Goal: Information Seeking & Learning: Check status

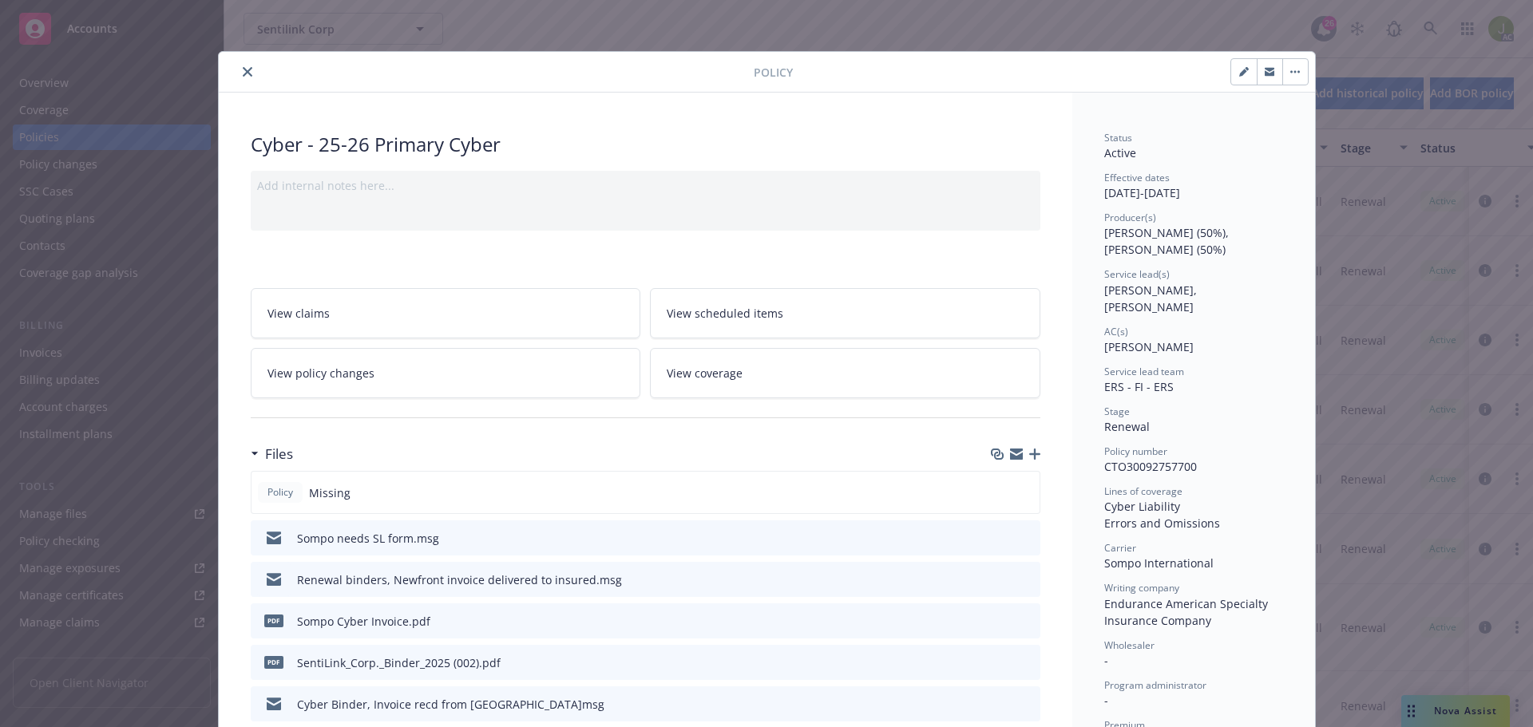
click at [238, 77] on button "close" at bounding box center [247, 71] width 19 height 19
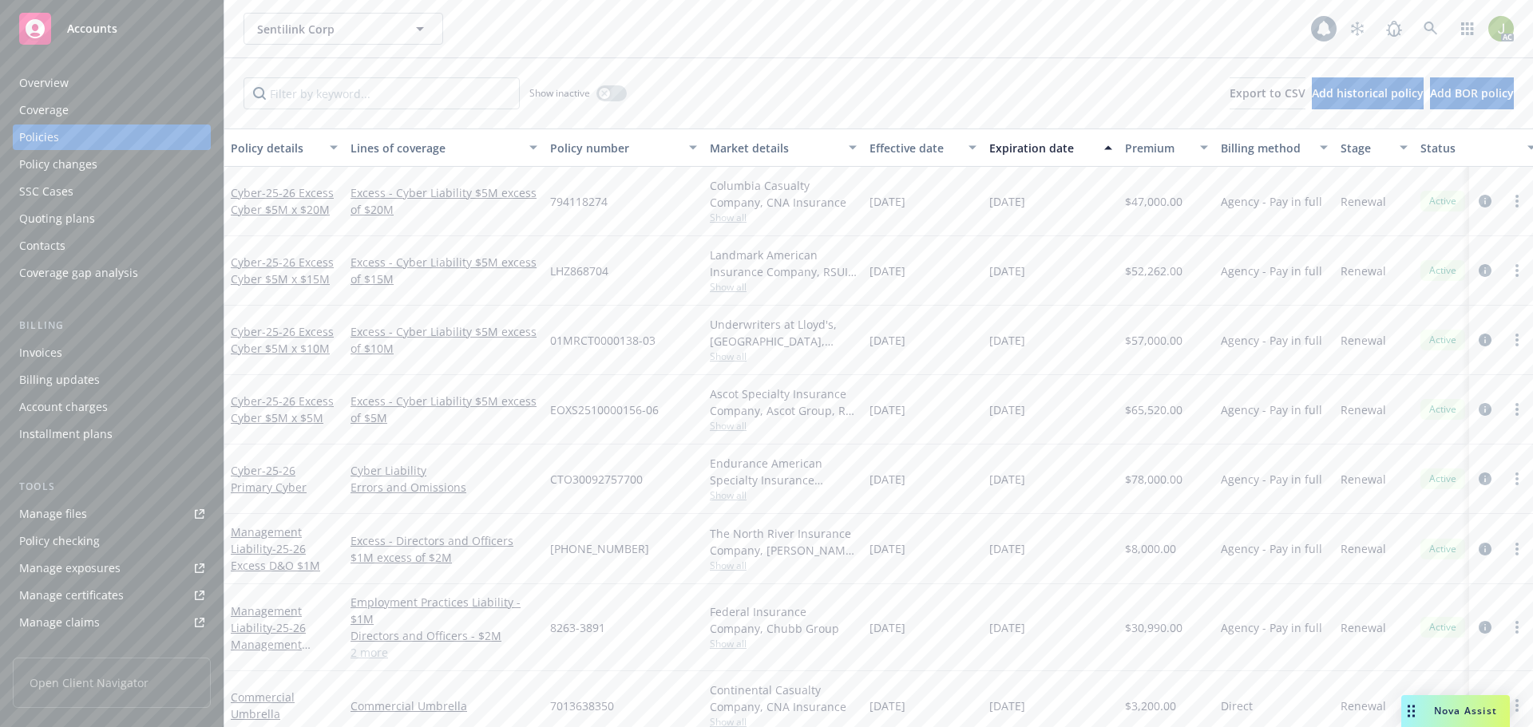
click at [1435, 31] on icon at bounding box center [1430, 29] width 14 height 14
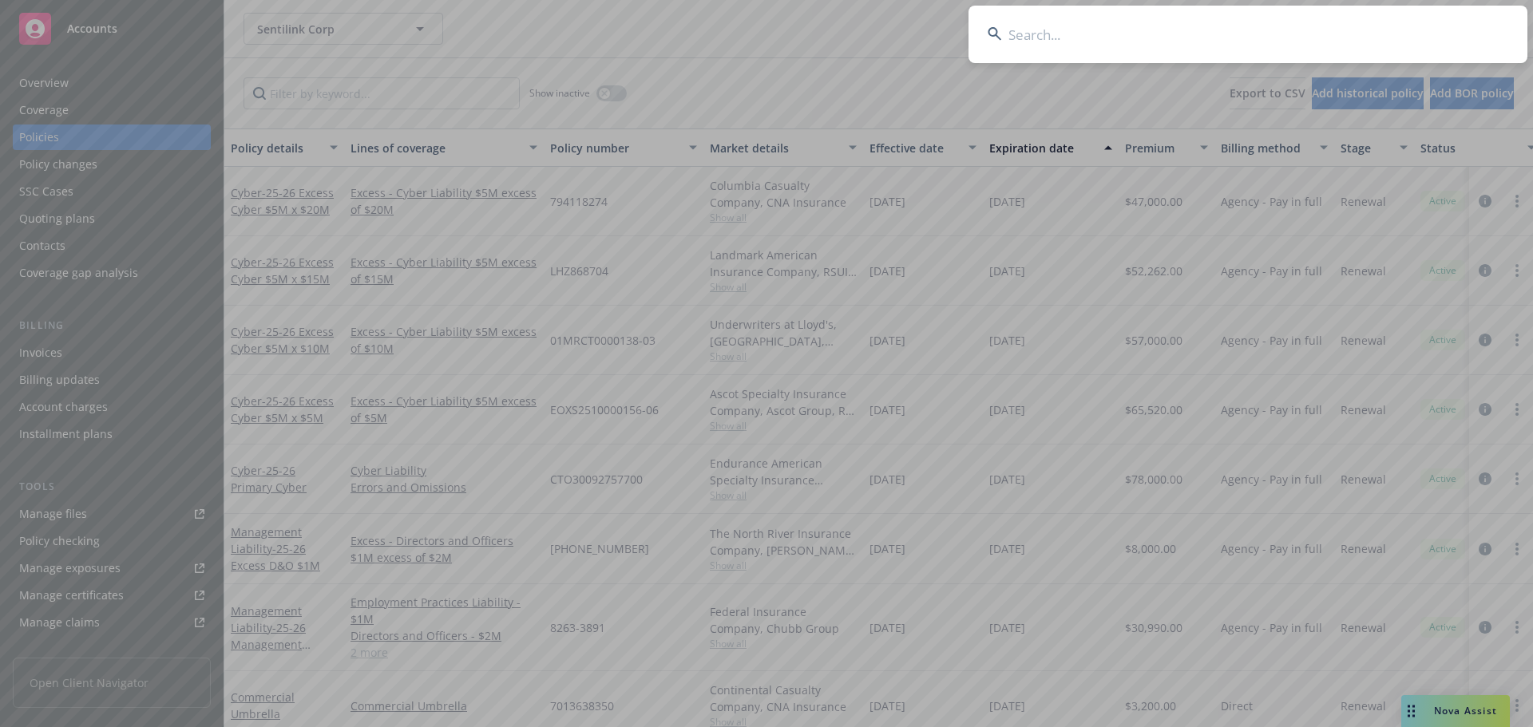
click at [1168, 37] on input at bounding box center [1247, 34] width 559 height 57
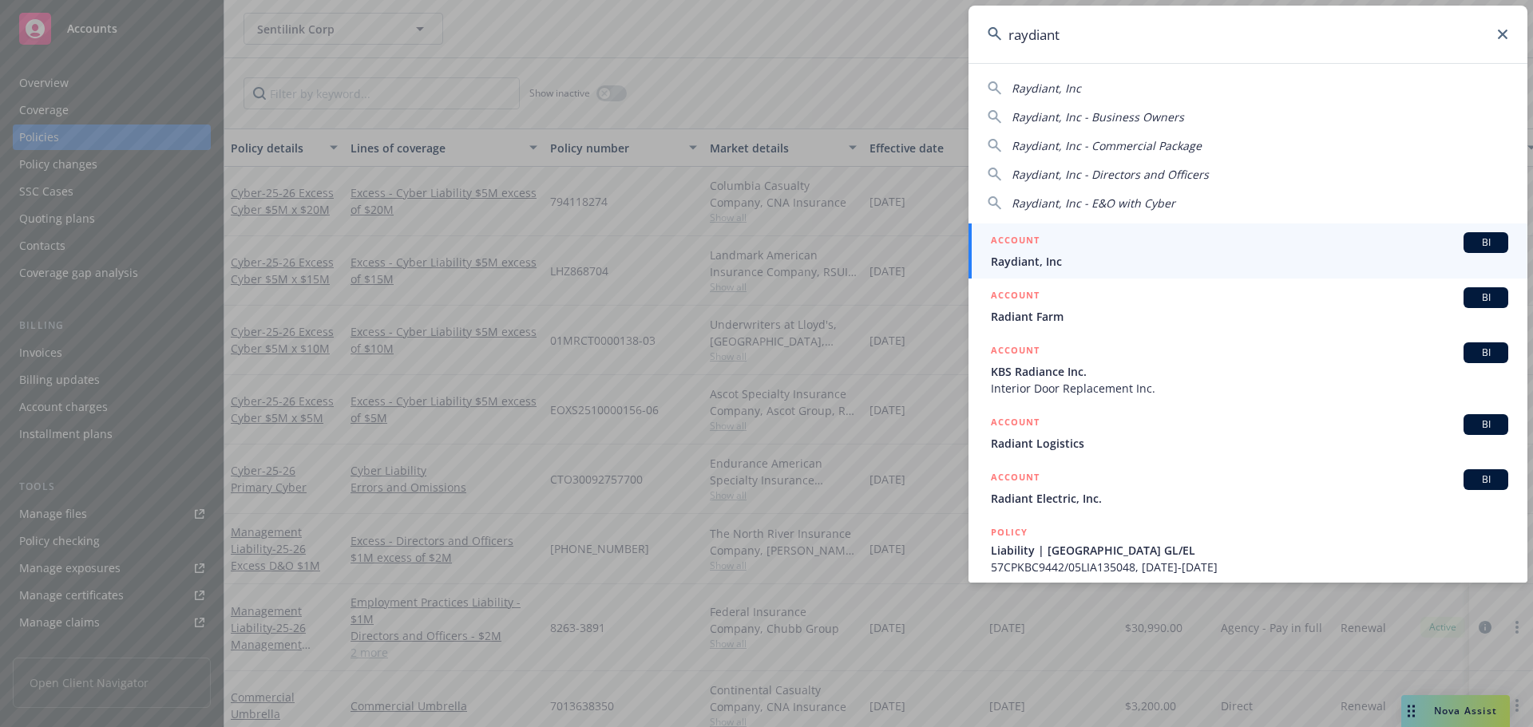
type input "raydiant"
click at [1083, 242] on div "ACCOUNT BI" at bounding box center [1249, 242] width 517 height 21
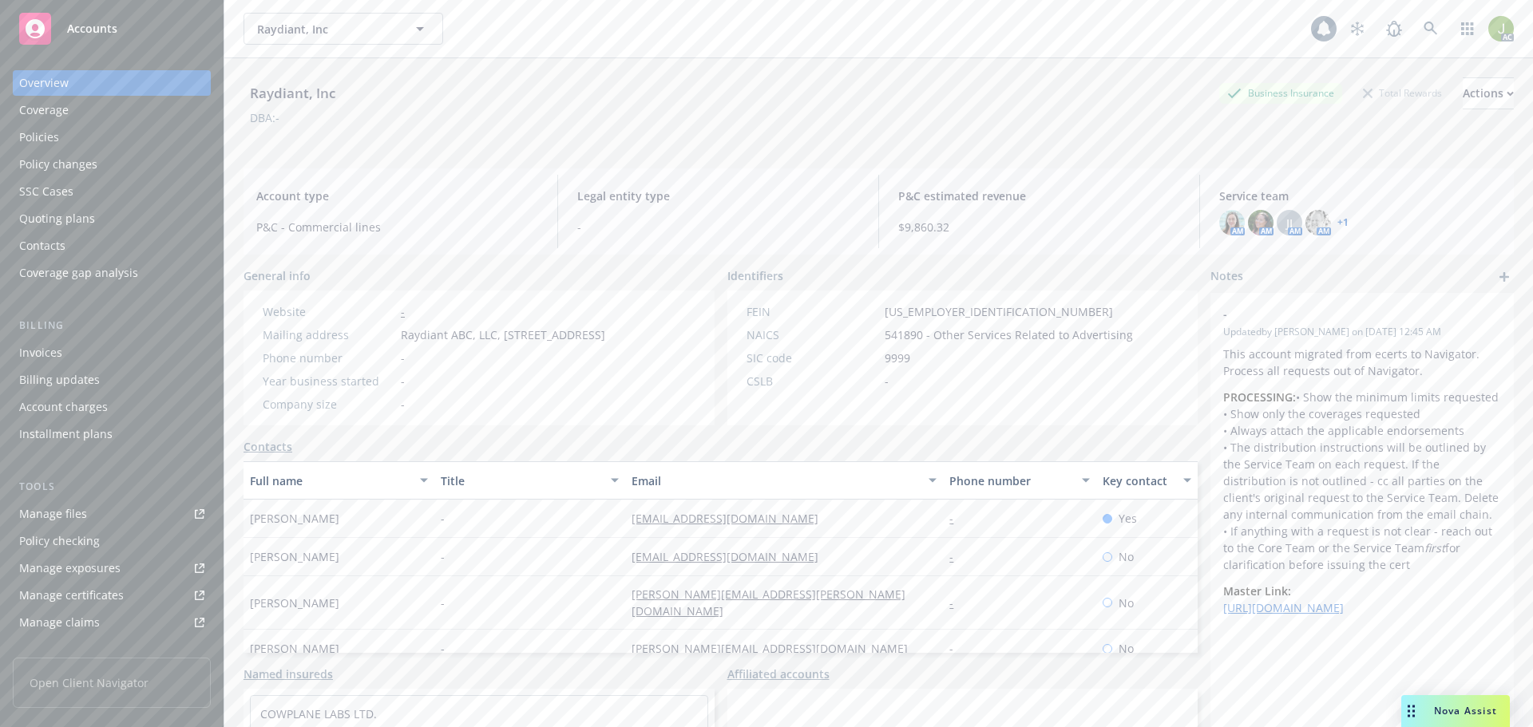
click at [149, 352] on div "Invoices" at bounding box center [111, 353] width 185 height 26
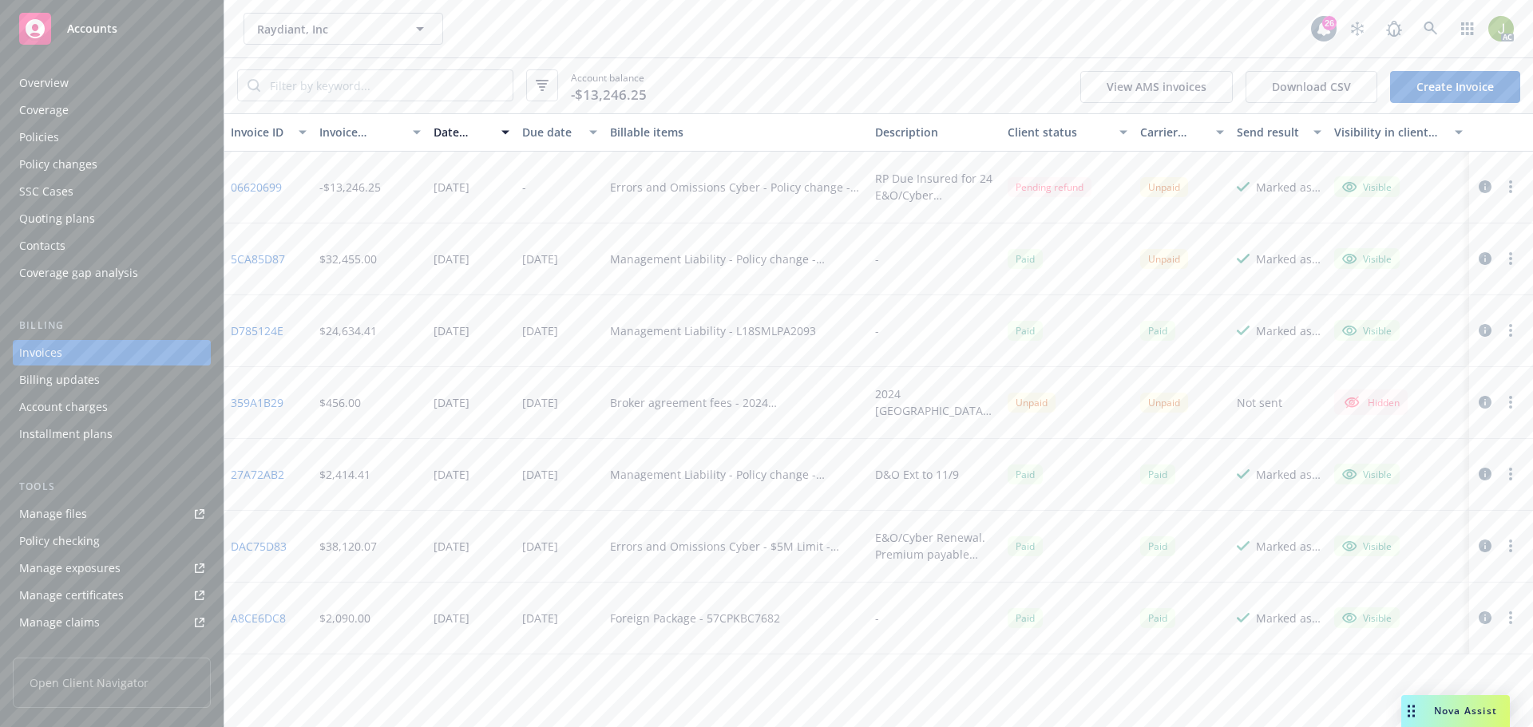
click at [267, 258] on link "5CA85D87" at bounding box center [258, 259] width 54 height 17
click at [269, 187] on link "06620699" at bounding box center [256, 187] width 51 height 17
click at [82, 508] on div "Manage files" at bounding box center [53, 514] width 68 height 26
click at [1435, 26] on icon at bounding box center [1430, 29] width 14 height 14
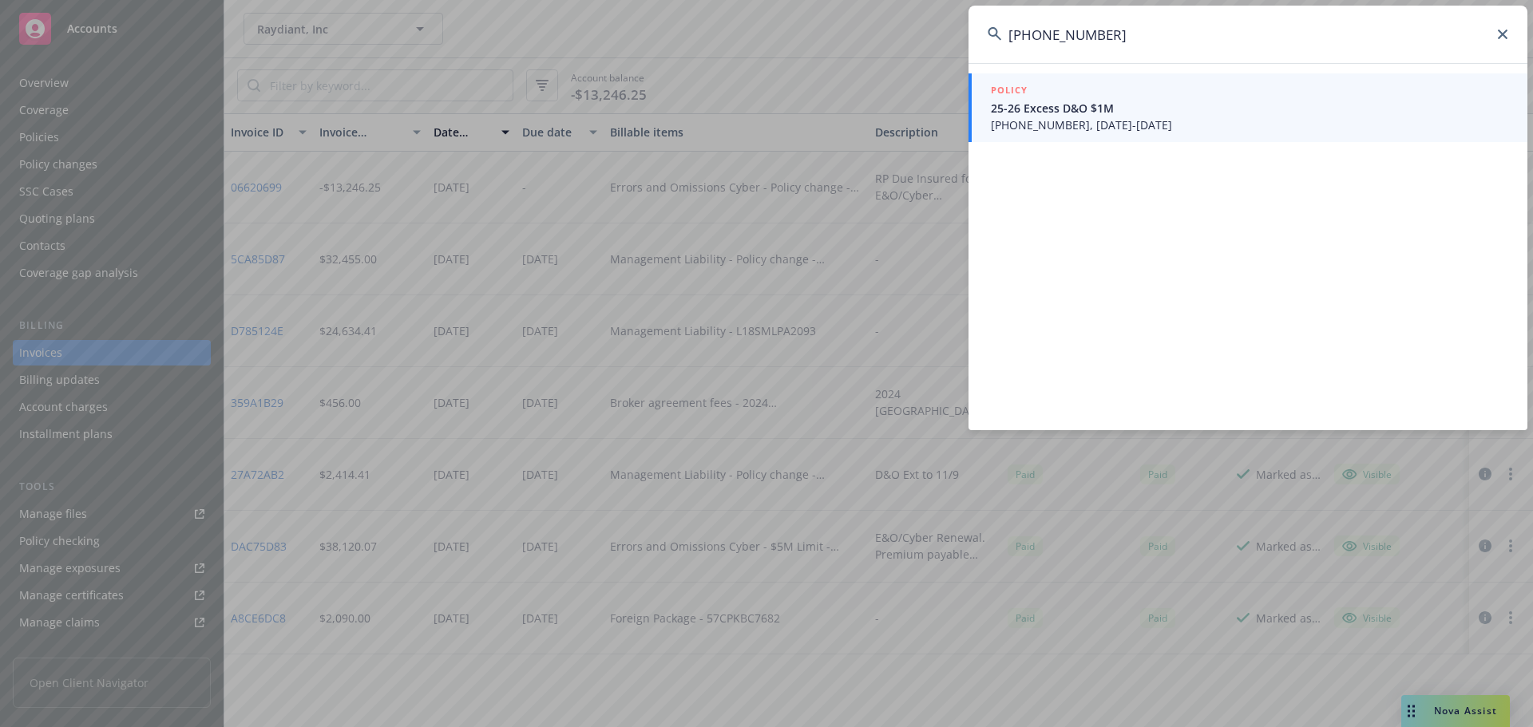
type input "575-108516-7"
click at [1064, 132] on span "575-108516-7, 07/25/2025-07/25/2026" at bounding box center [1249, 125] width 517 height 17
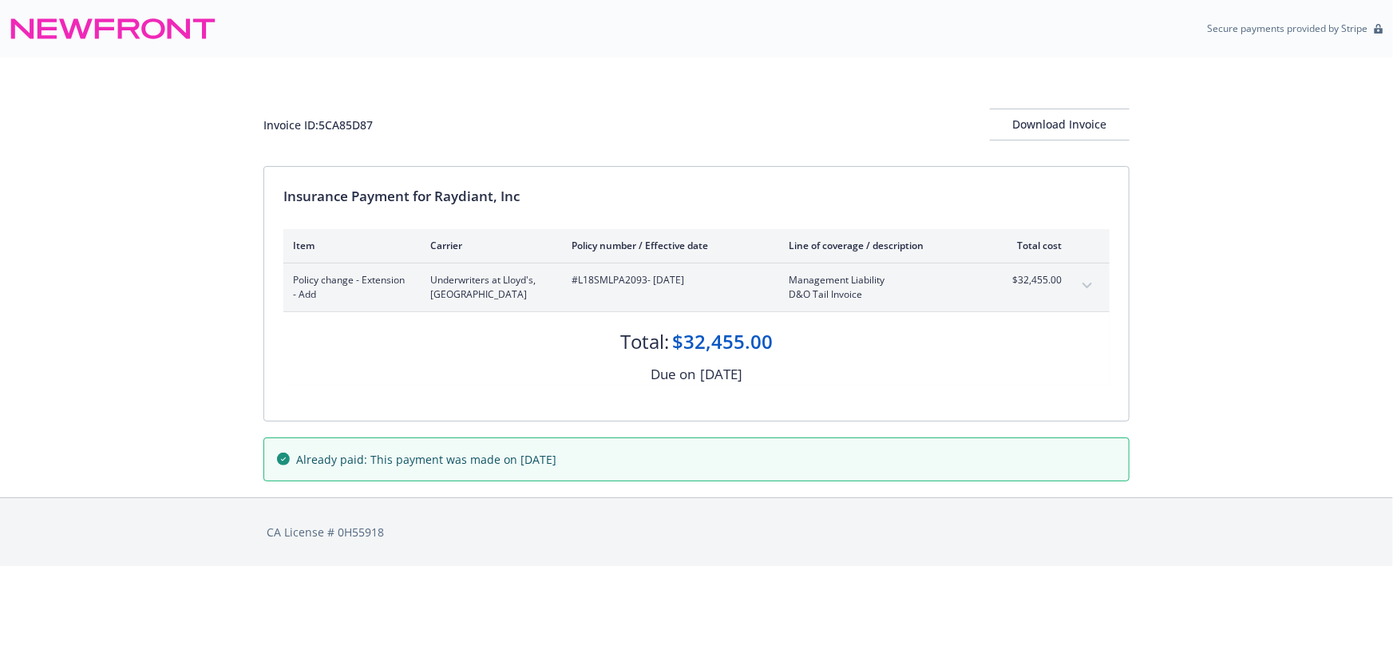
click at [1088, 286] on icon "expand content" at bounding box center [1087, 286] width 10 height 6
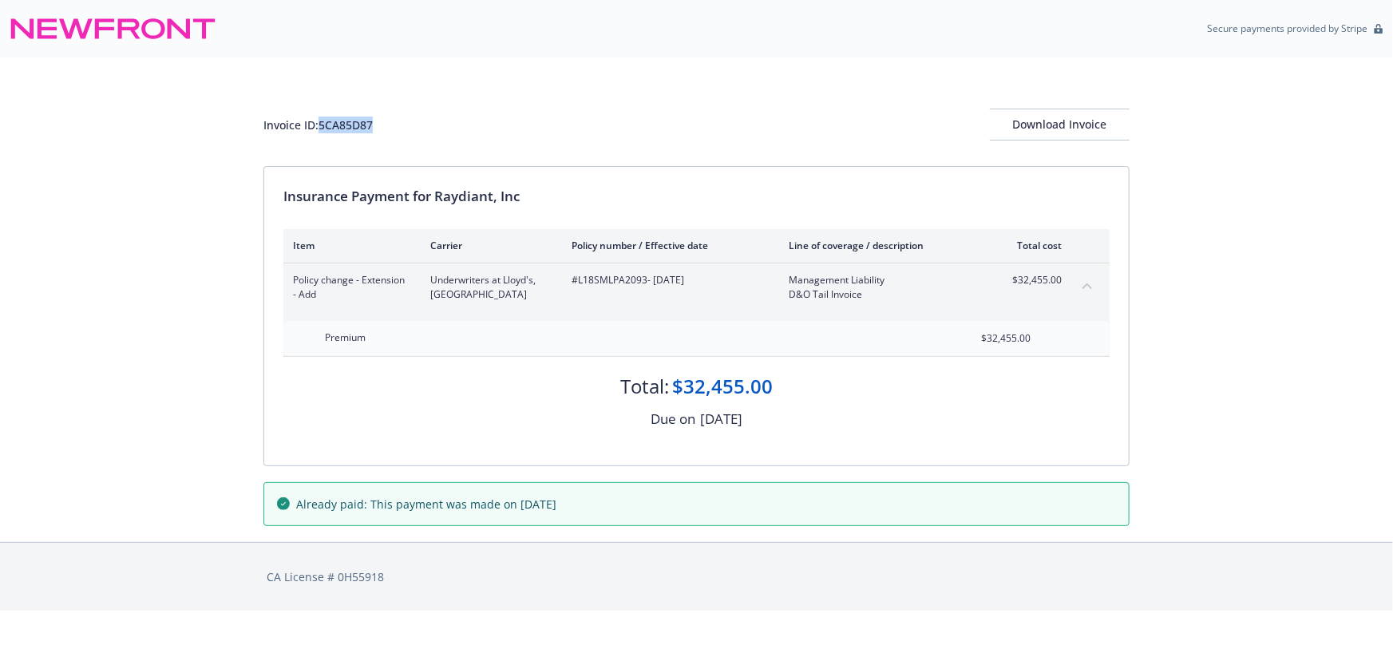
drag, startPoint x: 390, startPoint y: 135, endPoint x: 324, endPoint y: 123, distance: 67.3
click at [324, 123] on div "Invoice ID: 5CA85D87 Download Invoice" at bounding box center [696, 125] width 866 height 32
copy div "5CA85D87"
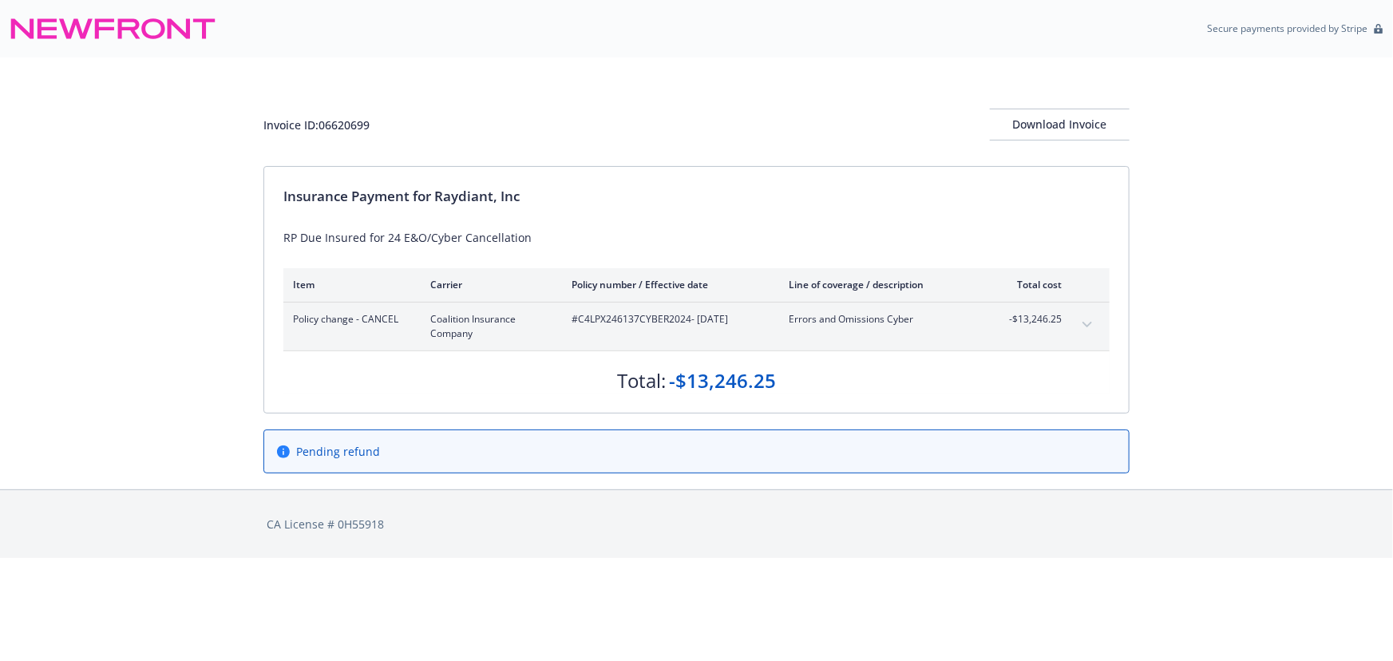
click at [1088, 326] on icon "expand content" at bounding box center [1087, 325] width 10 height 6
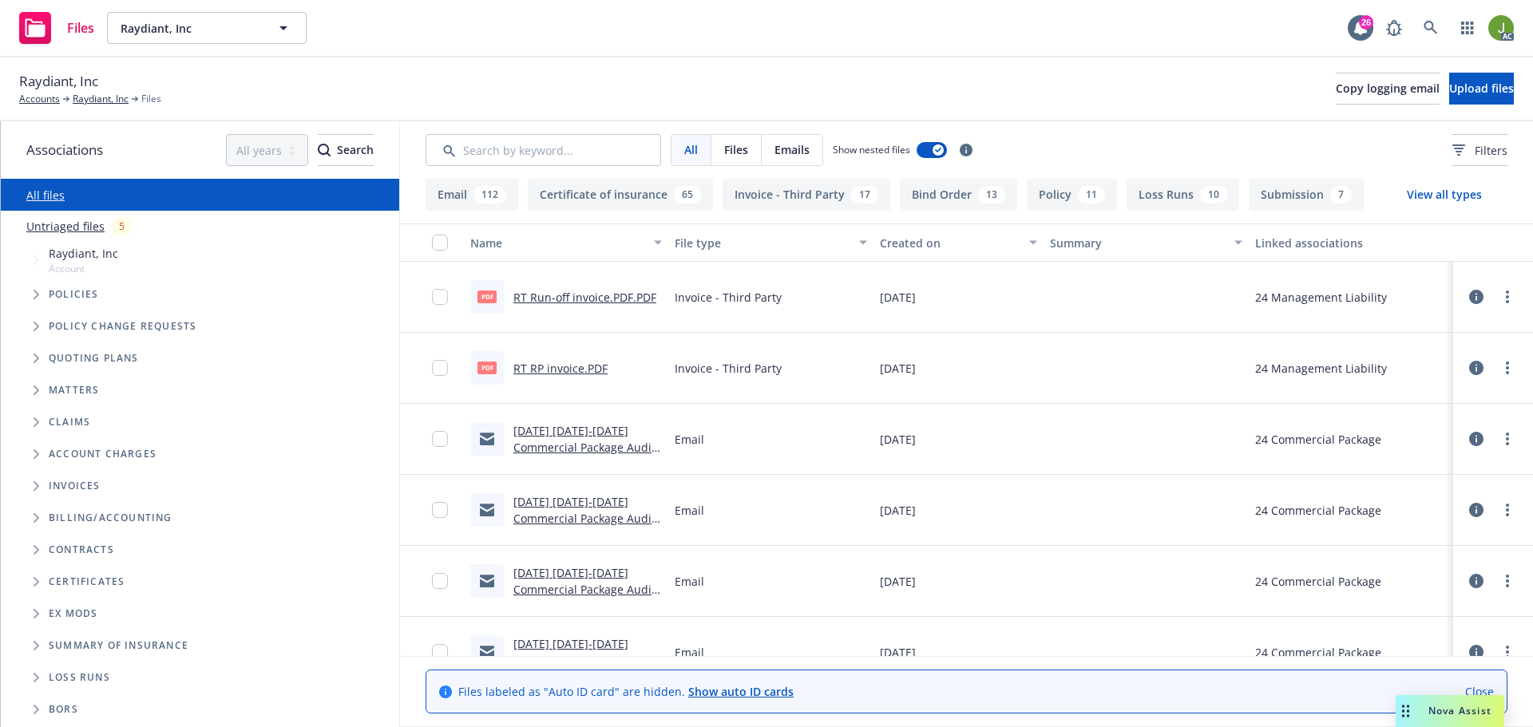
click at [565, 370] on link "RT RP invoice.PDF" at bounding box center [560, 368] width 94 height 15
click at [568, 445] on link "08/12/25 10.10.2024-5.16.2025 Commercial Package Audit Statement - Revised.msg" at bounding box center [584, 447] width 142 height 49
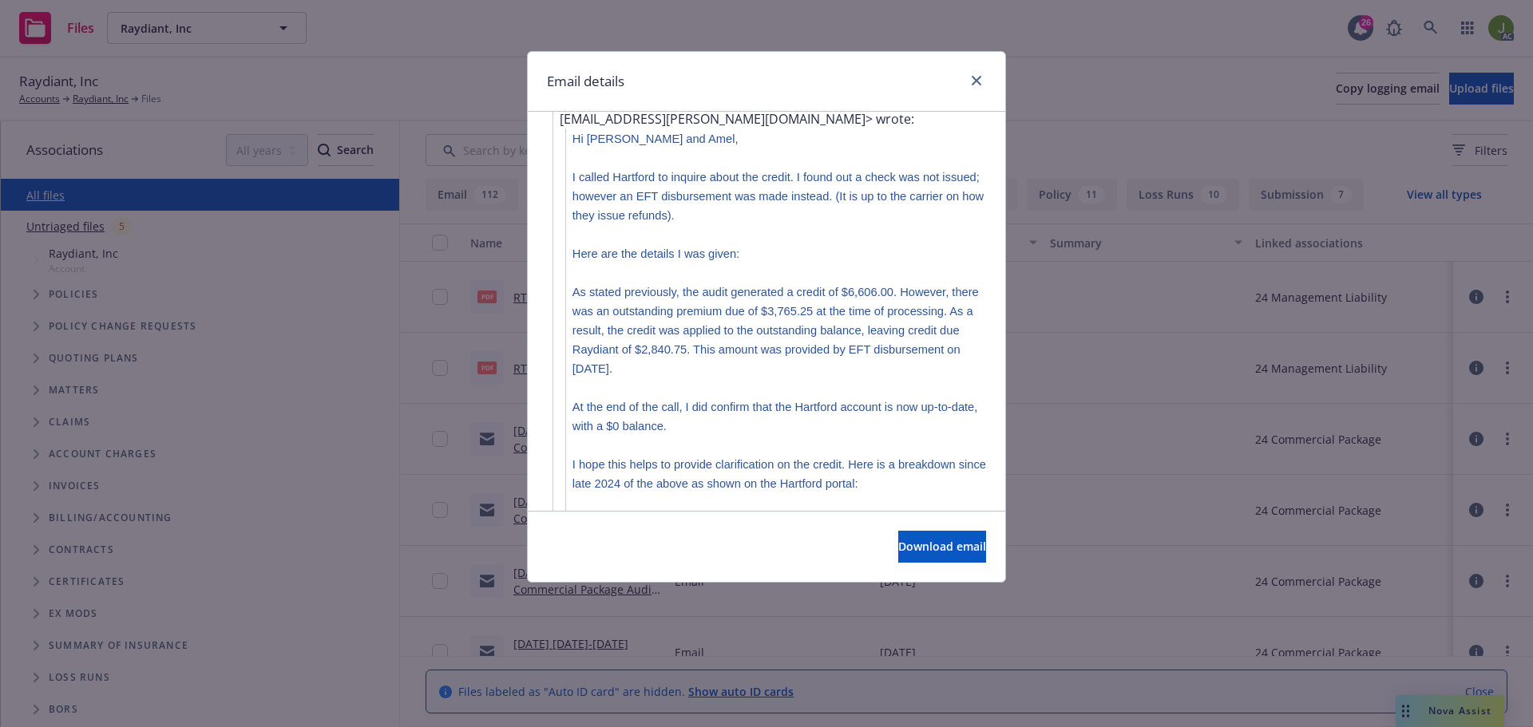
scroll to position [1118, 0]
click at [1090, 445] on div "Email details Re: Raydiant, Inc - 24-25 PKG Audit Statement Tuesday, August 12,…" at bounding box center [766, 363] width 1533 height 727
click at [976, 80] on icon "close" at bounding box center [976, 81] width 10 height 10
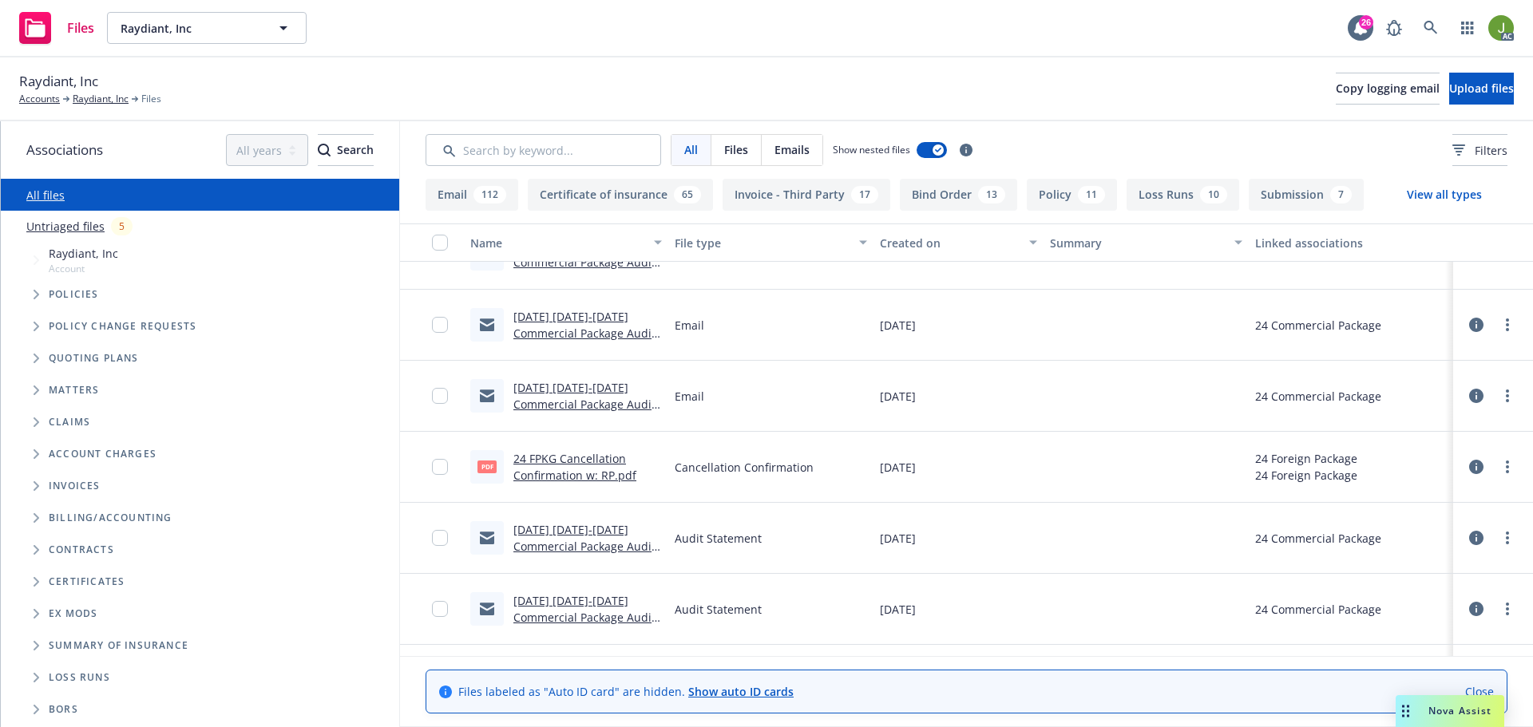
scroll to position [399, 0]
click at [612, 472] on link "24 FPKG Cancellation Confirmation w: RP.pdf" at bounding box center [574, 463] width 123 height 32
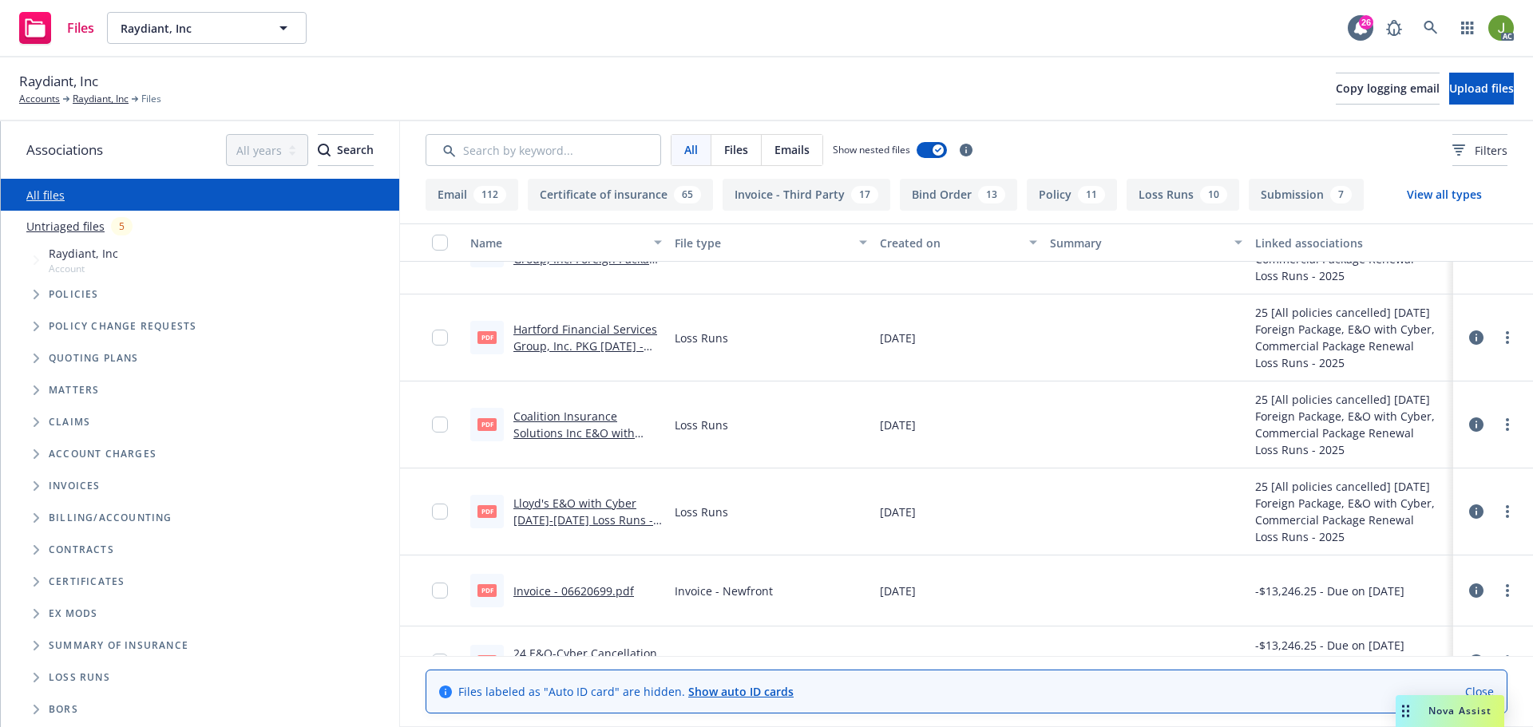
scroll to position [1118, 0]
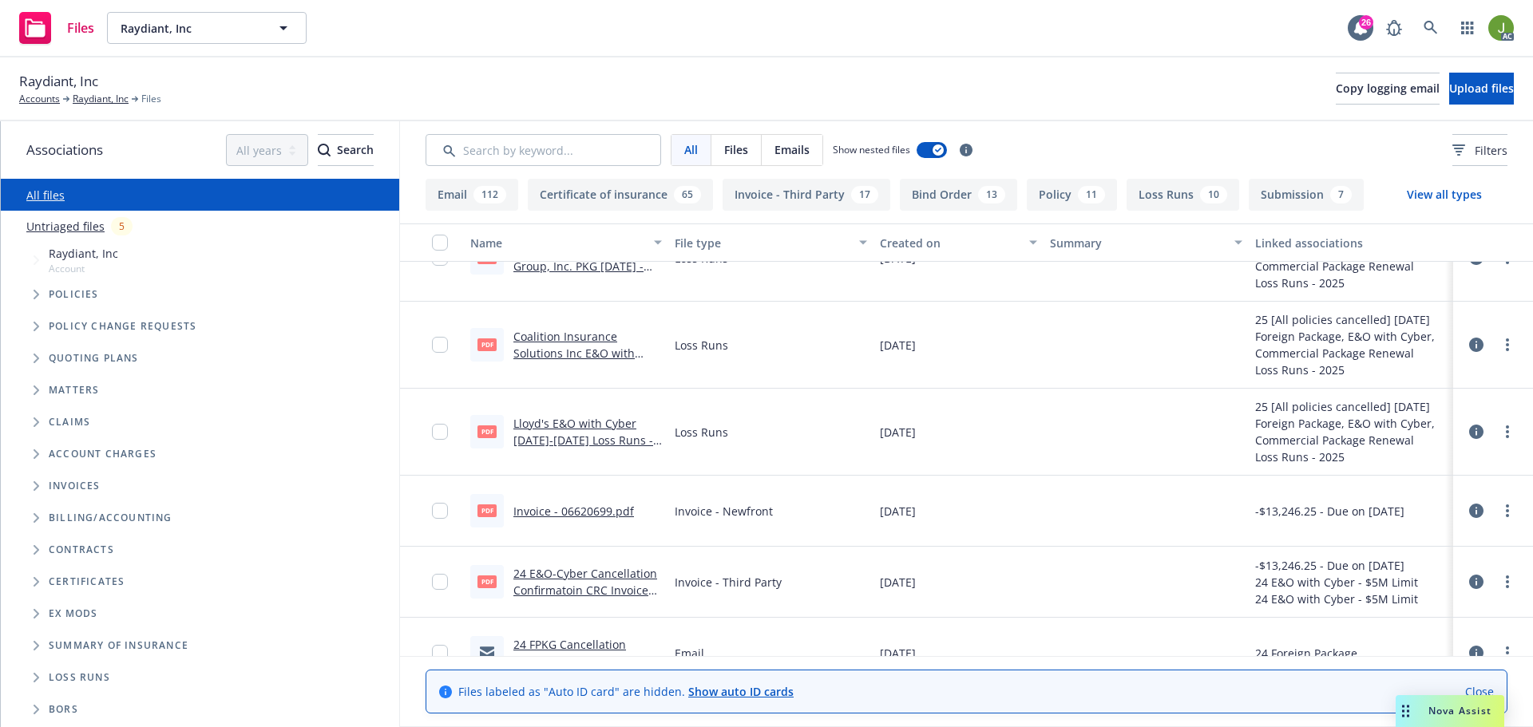
click at [589, 584] on link "24 E&O-Cyber Cancellation Confirmatoin CRC Invoice (1).pdf" at bounding box center [585, 590] width 144 height 49
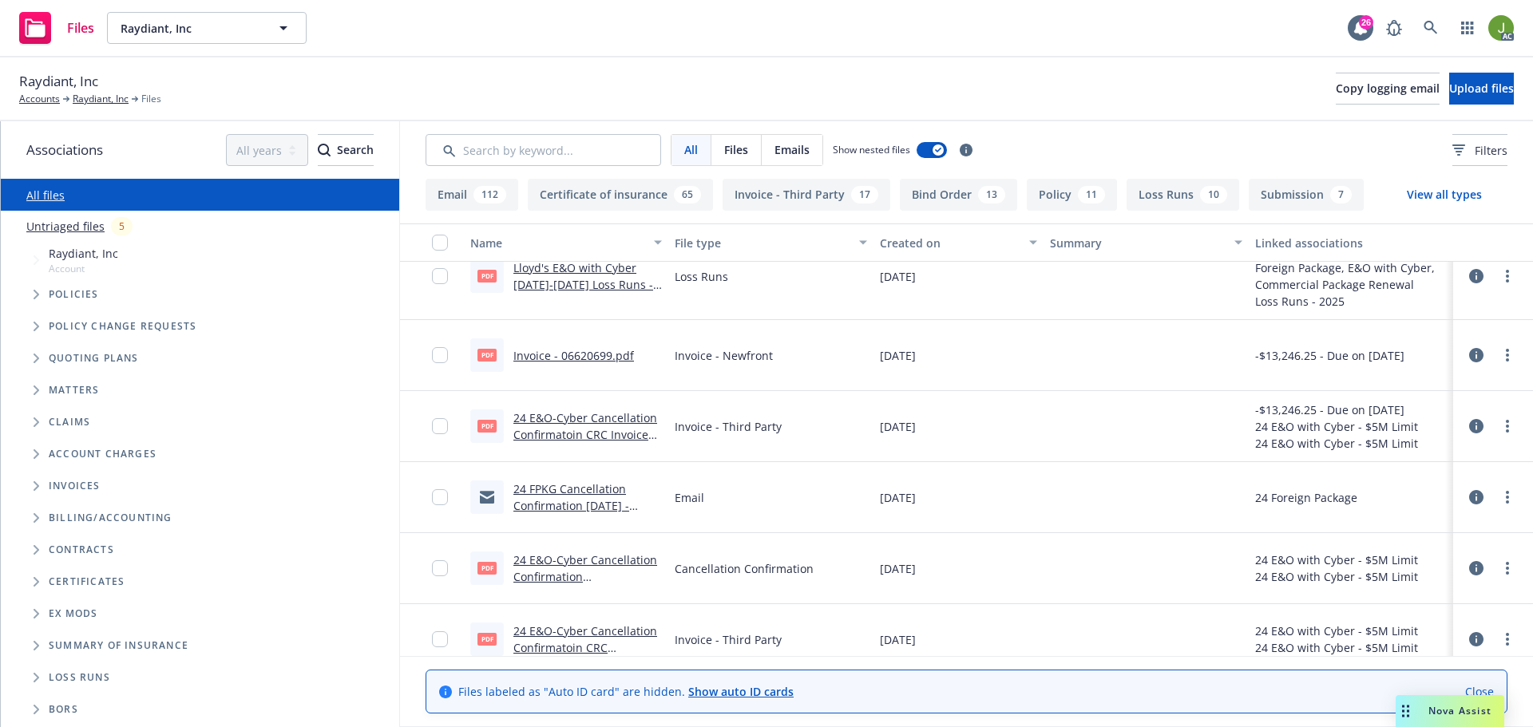
scroll to position [1277, 0]
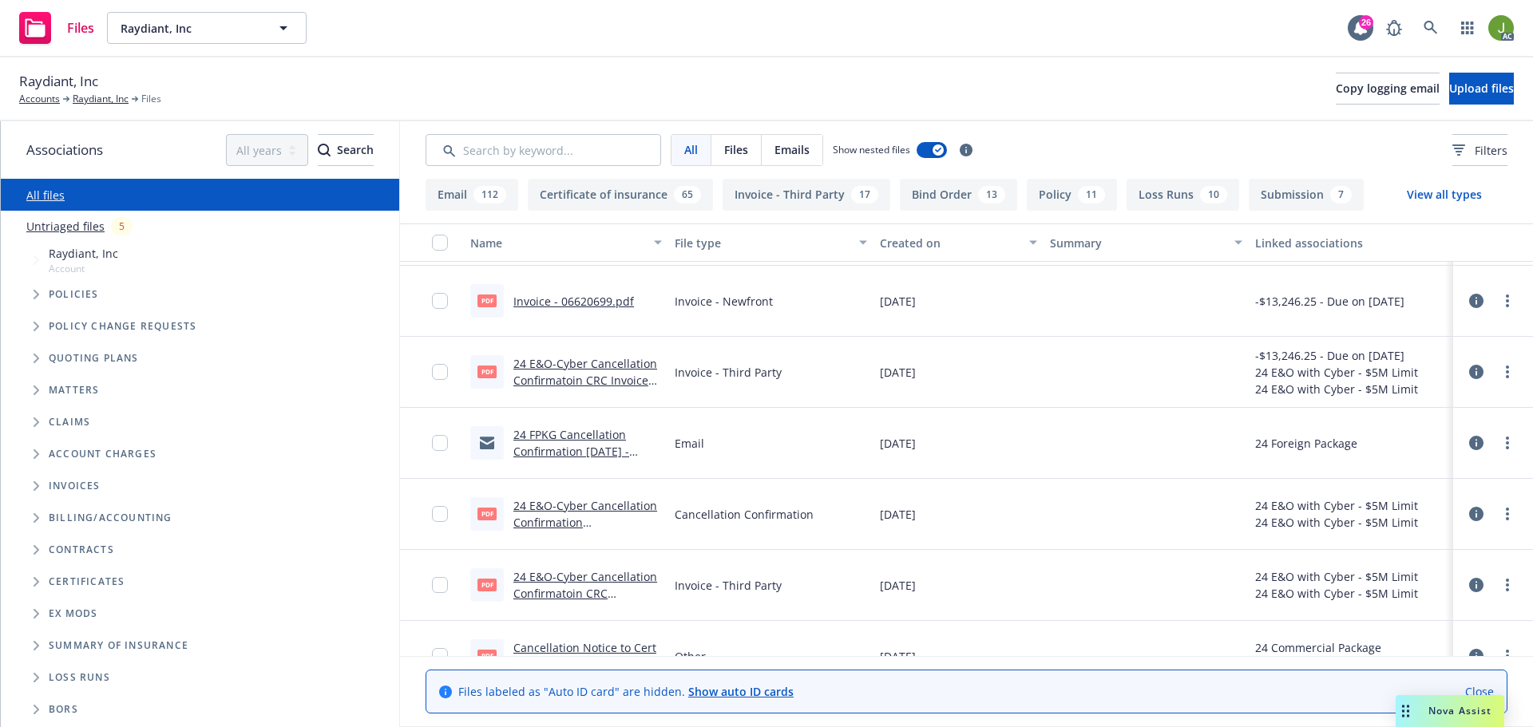
click at [576, 587] on link "24 E&O-Cyber Cancellation Confirmatoin CRC Invoice.pdf" at bounding box center [585, 593] width 144 height 49
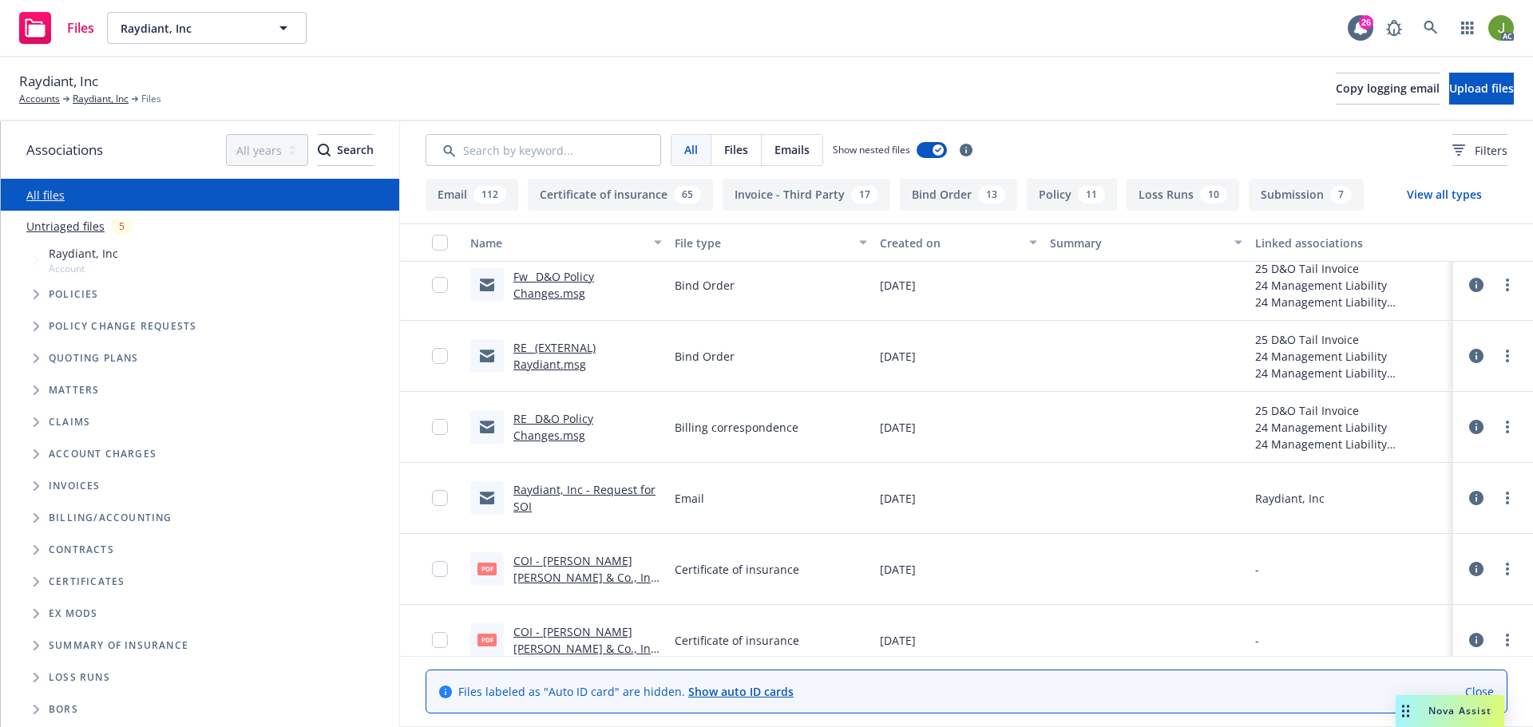
scroll to position [2794, 0]
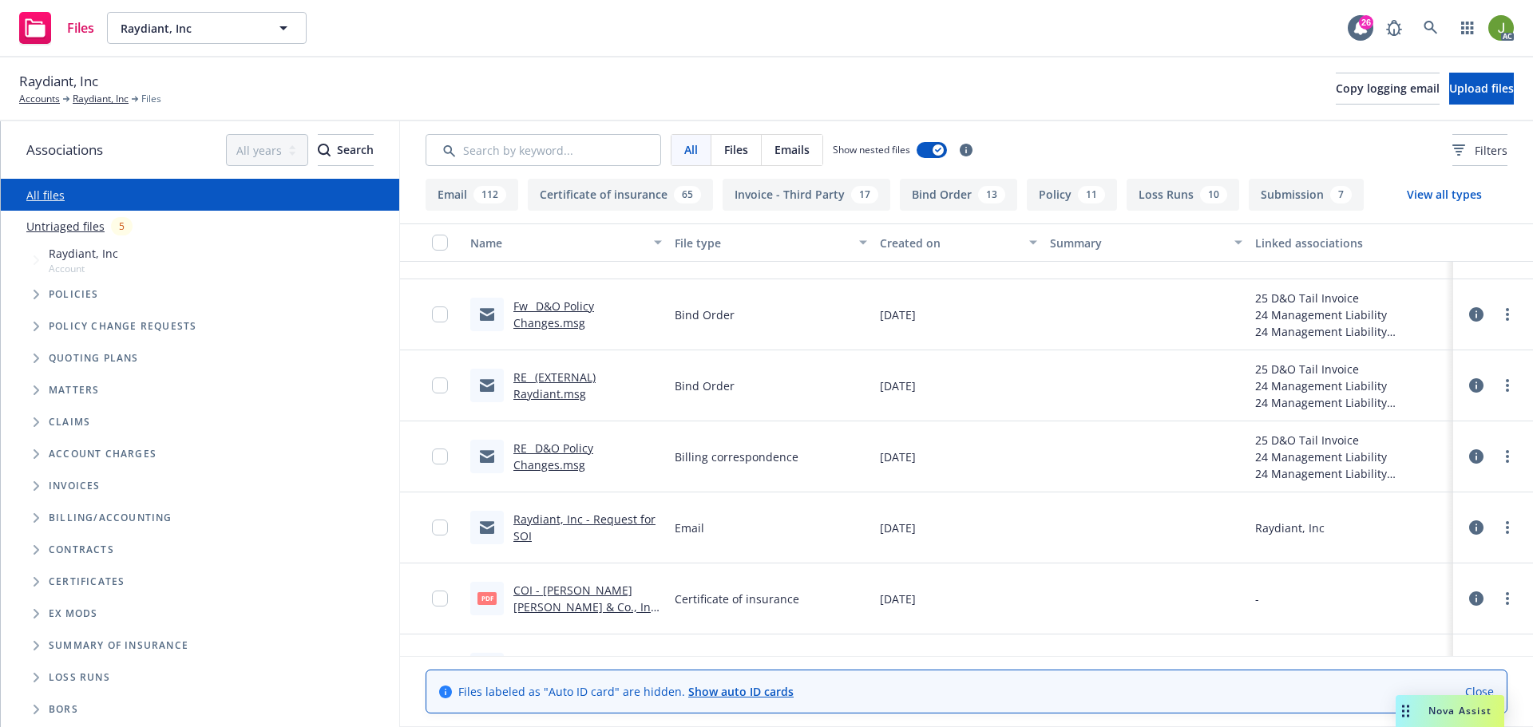
click at [543, 465] on link "RE_ D&O Policy Changes.msg" at bounding box center [553, 457] width 80 height 32
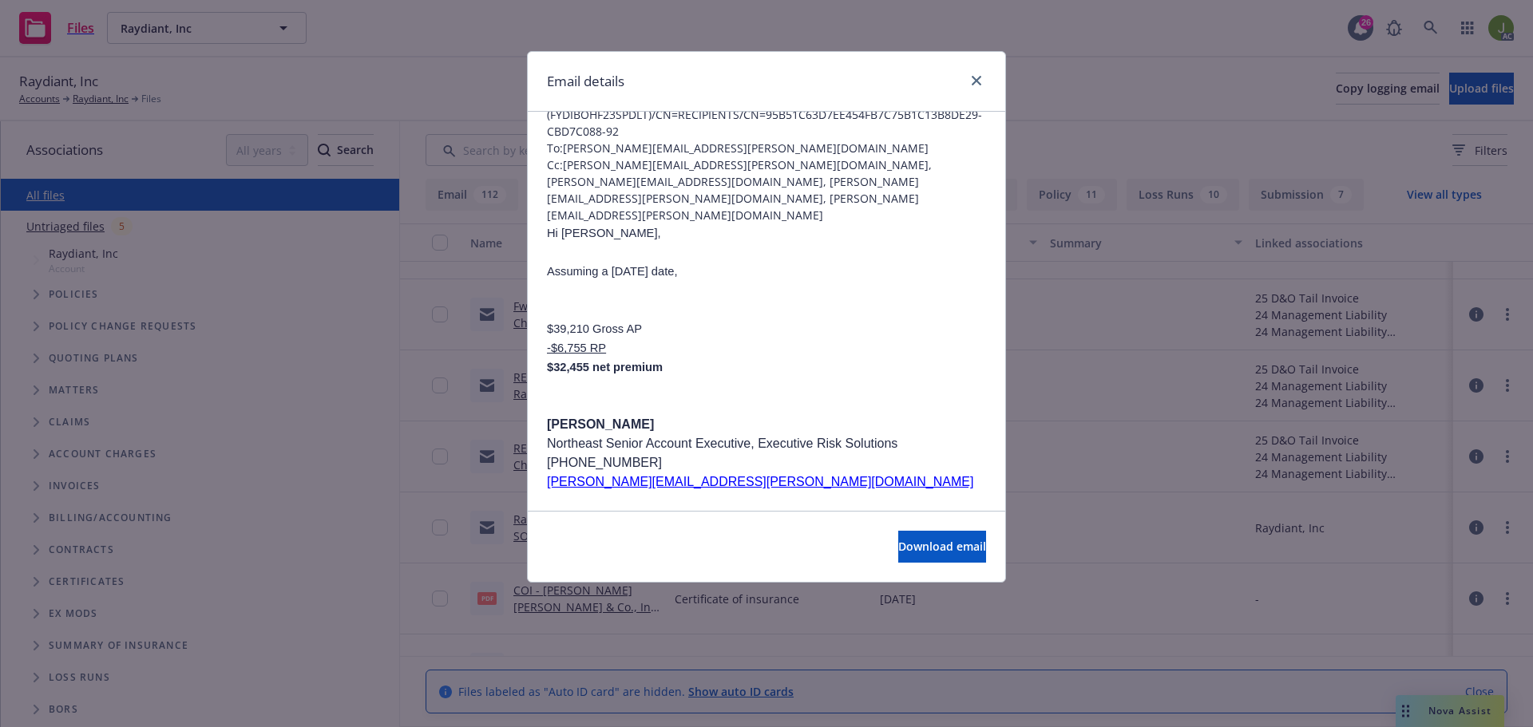
scroll to position [0, 0]
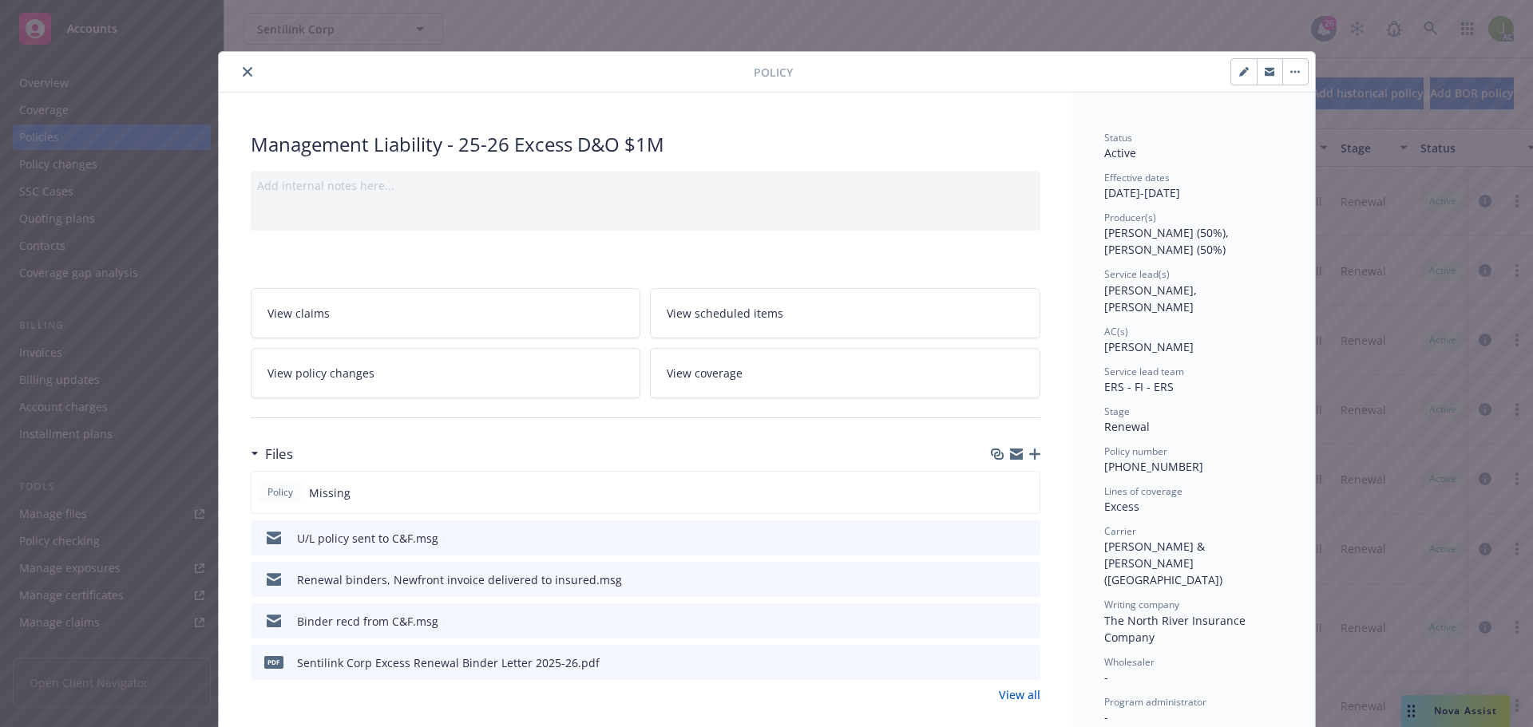
scroll to position [80, 0]
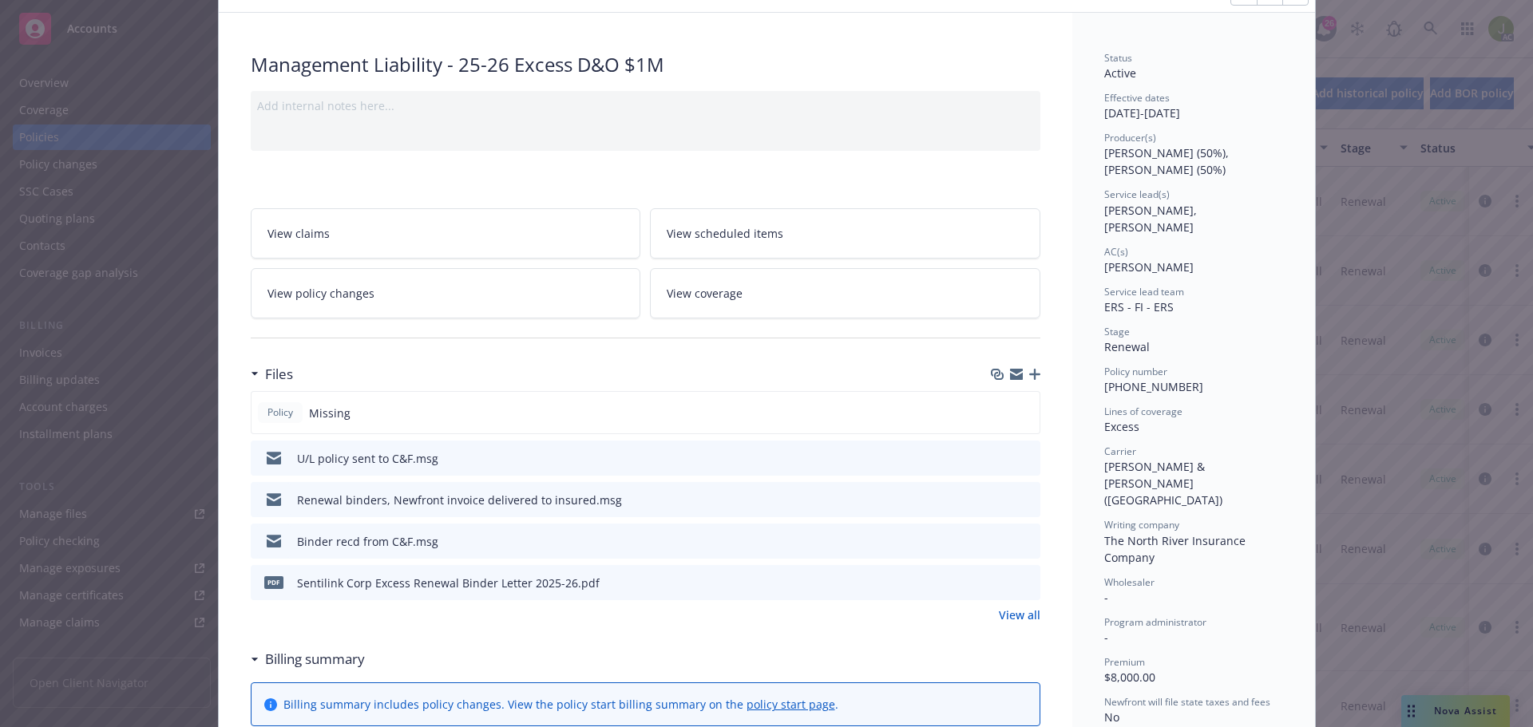
click at [1006, 610] on link "View all" at bounding box center [1020, 615] width 42 height 17
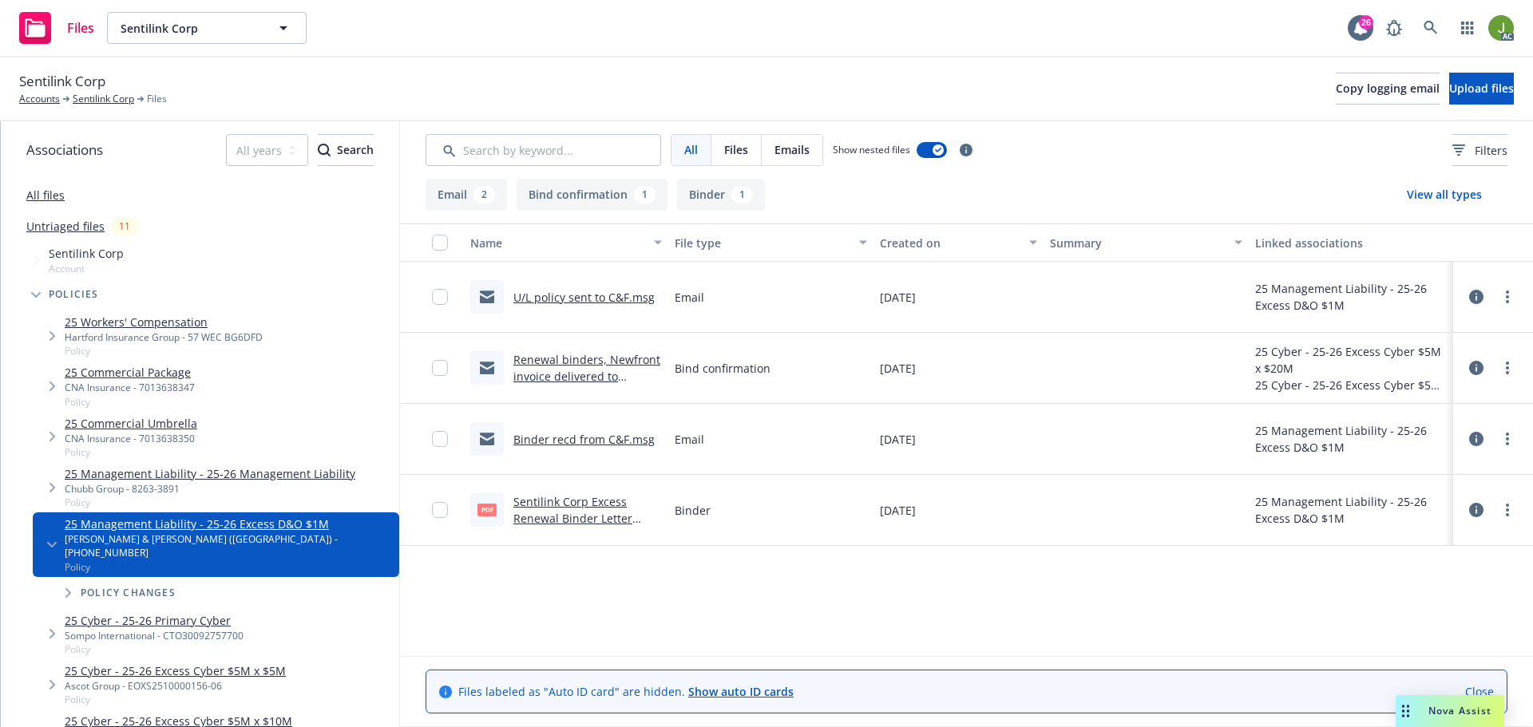
click at [619, 521] on link "Sentilink Corp Excess Renewal Binder Letter 2025-26.pdf" at bounding box center [572, 518] width 119 height 49
click at [588, 378] on link "Renewal binders, Newfront invoice delivered to insured.msg" at bounding box center [586, 376] width 147 height 49
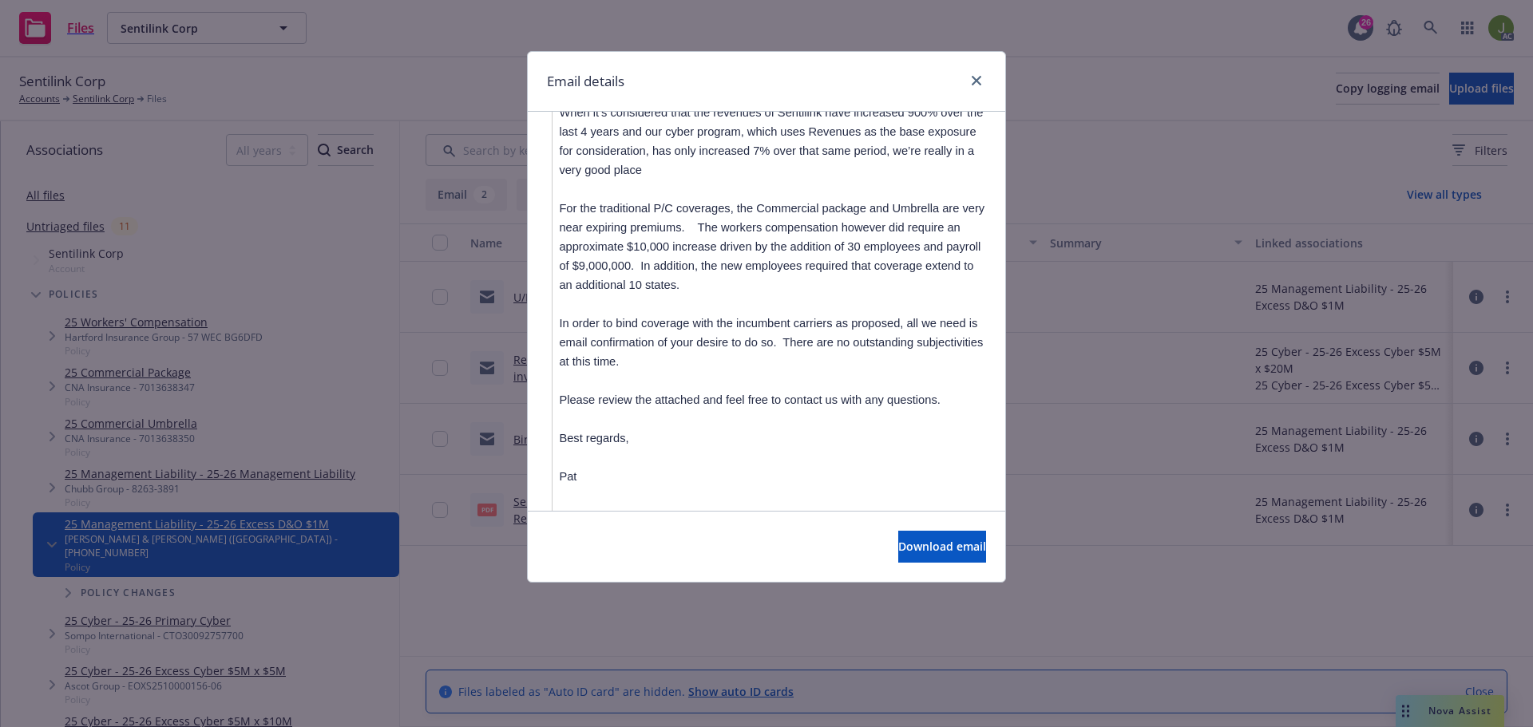
scroll to position [1994, 0]
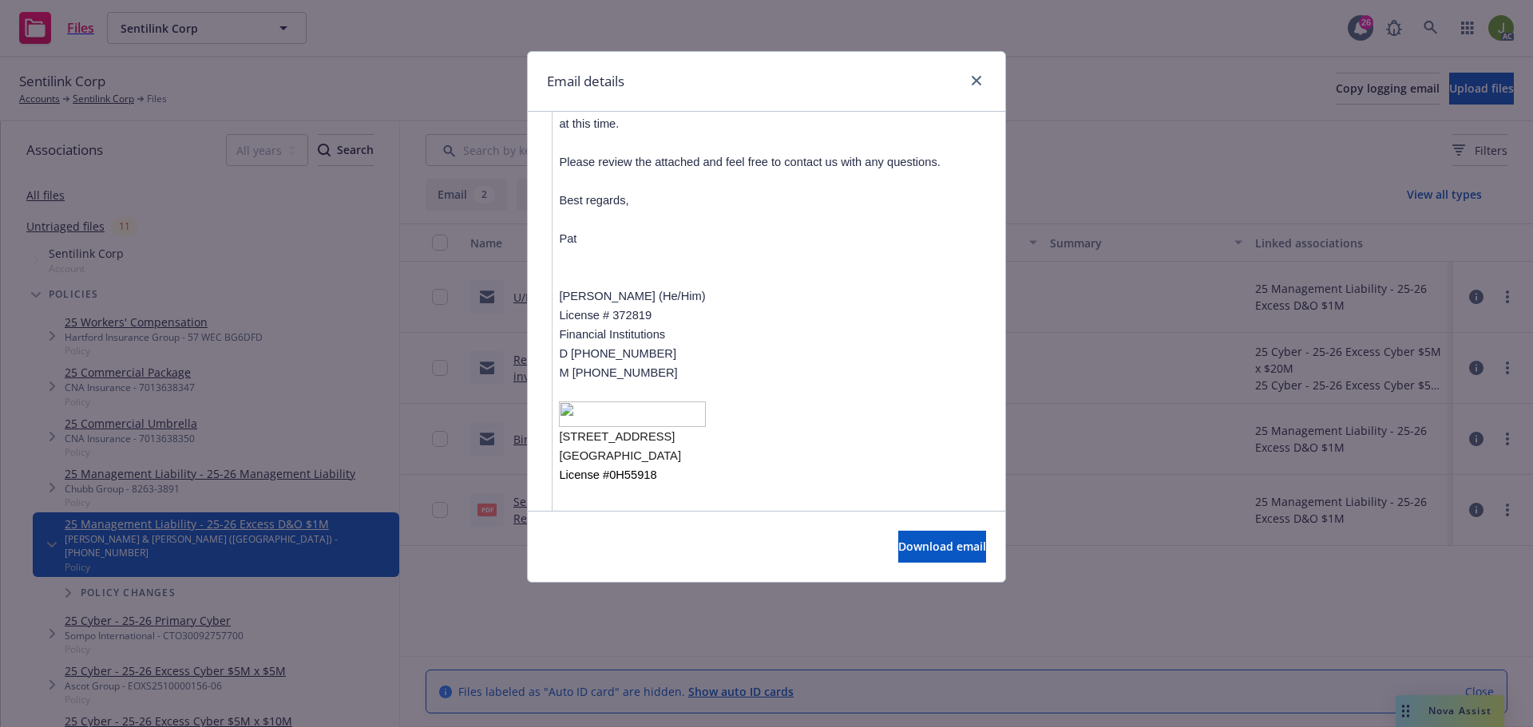
click at [984, 86] on div at bounding box center [973, 81] width 26 height 21
click at [979, 81] on icon "close" at bounding box center [976, 81] width 10 height 10
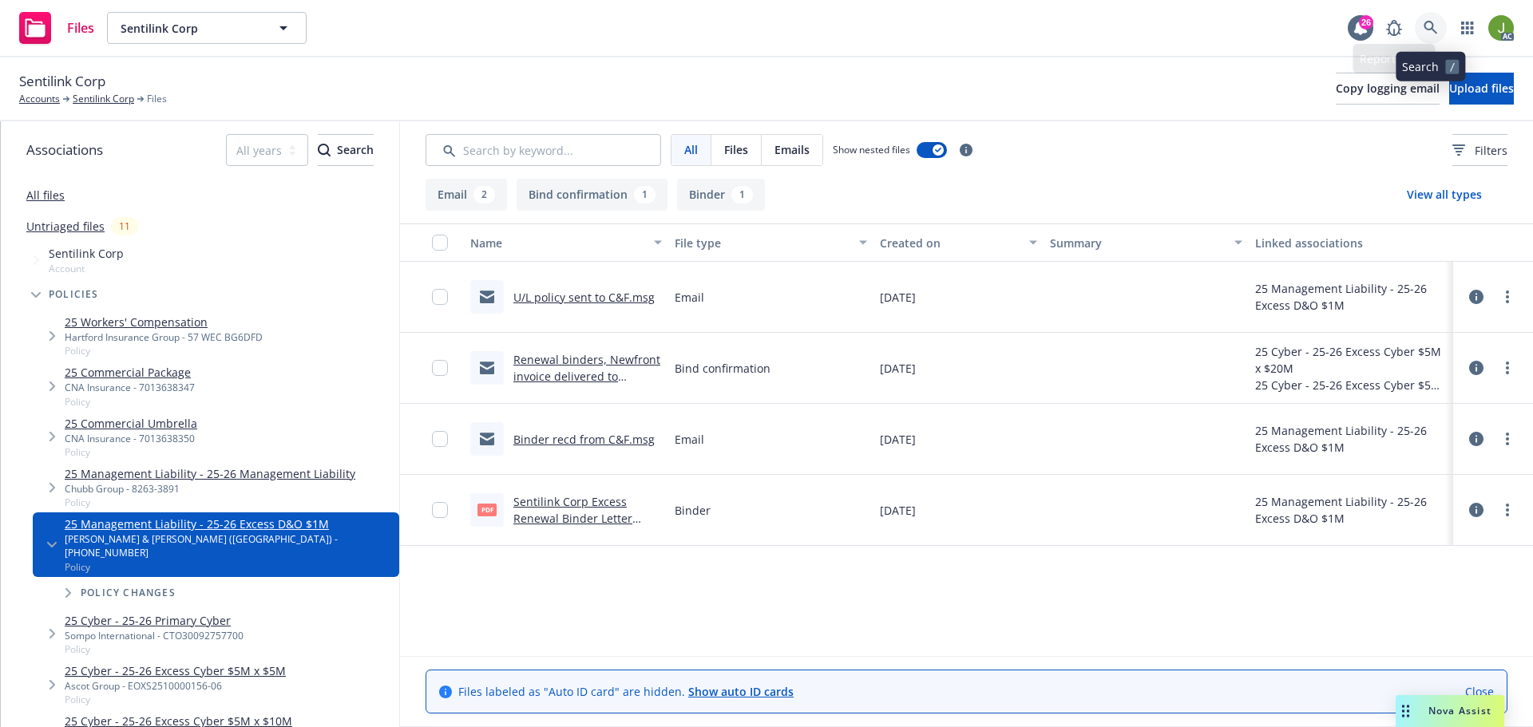
click at [1426, 22] on icon at bounding box center [1430, 28] width 14 height 14
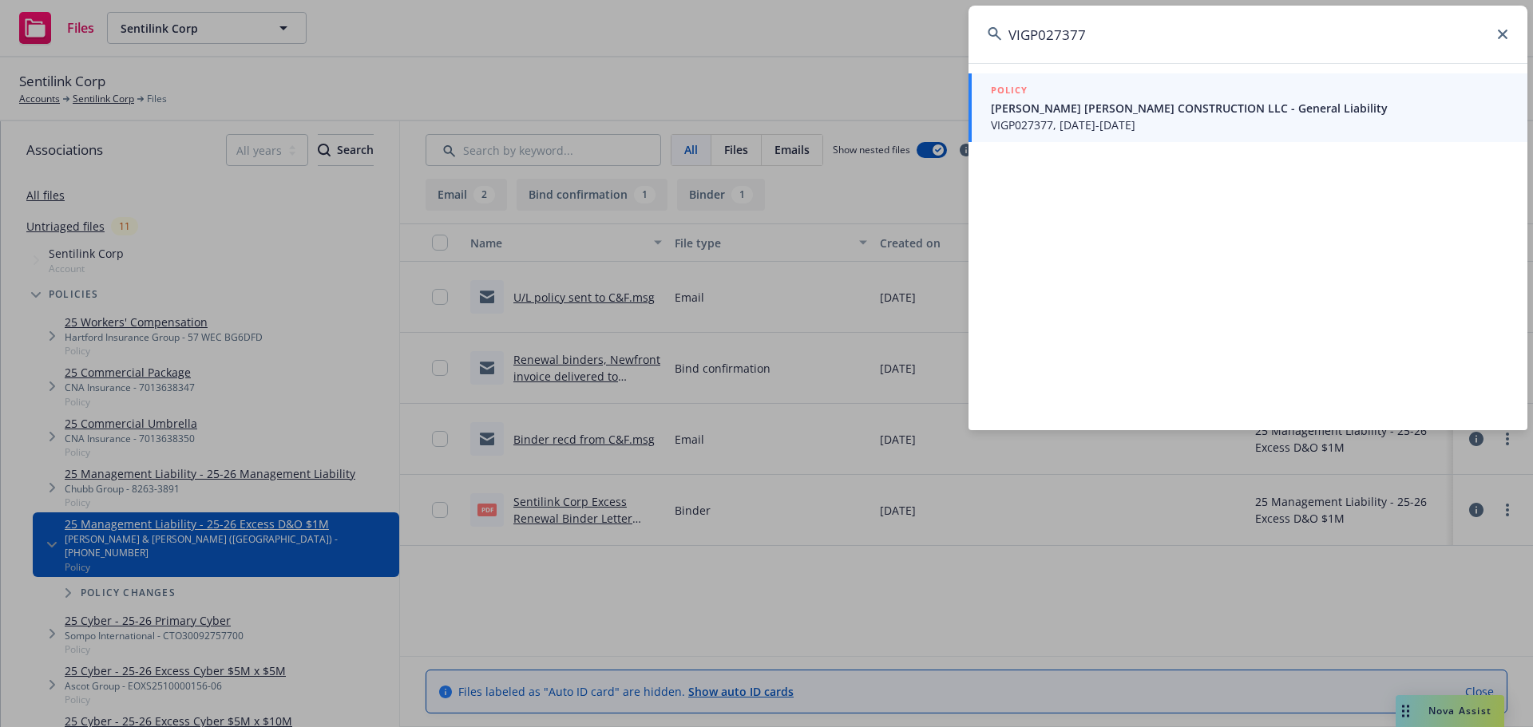
type input "VIGP027377"
click at [1121, 122] on span "VIGP027377, [DATE]-[DATE]" at bounding box center [1249, 125] width 517 height 17
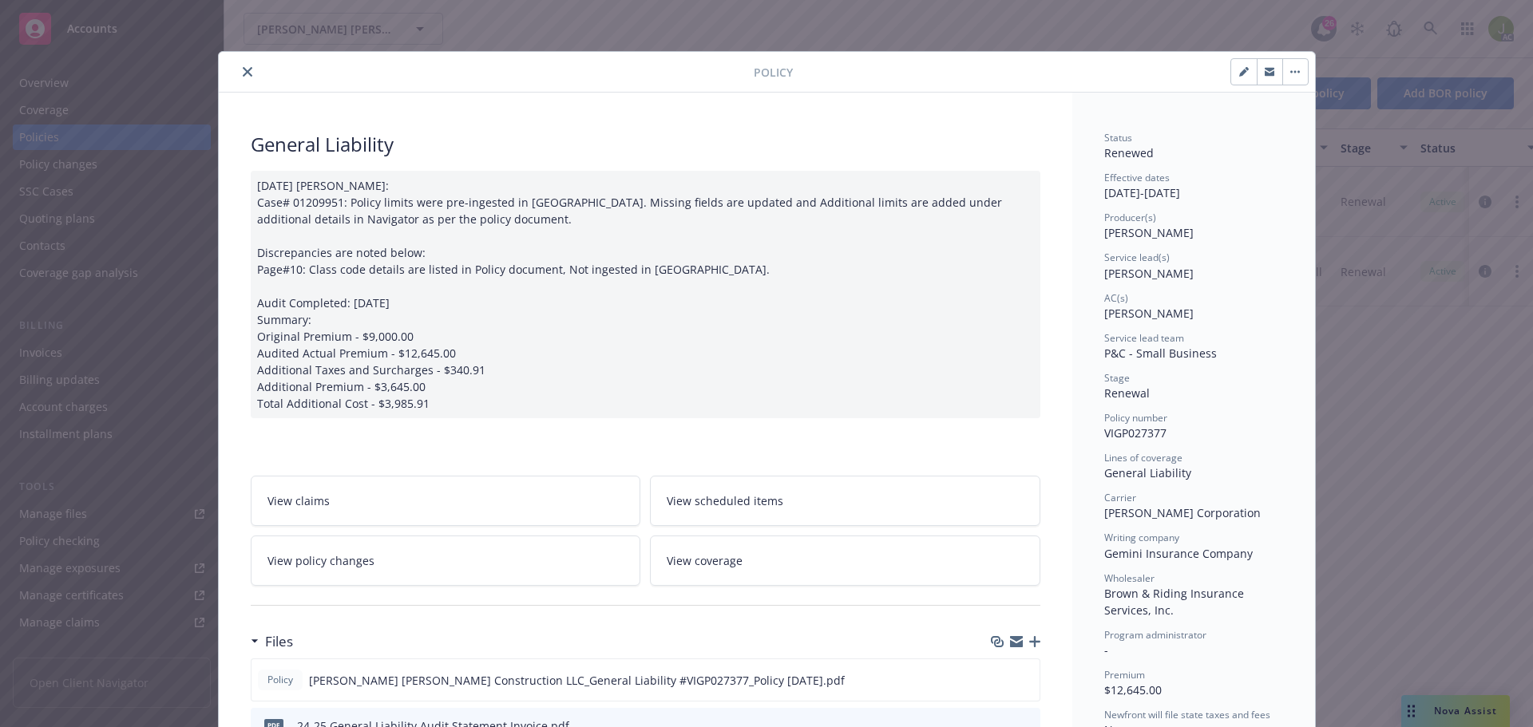
click at [243, 76] on icon "close" at bounding box center [248, 72] width 10 height 10
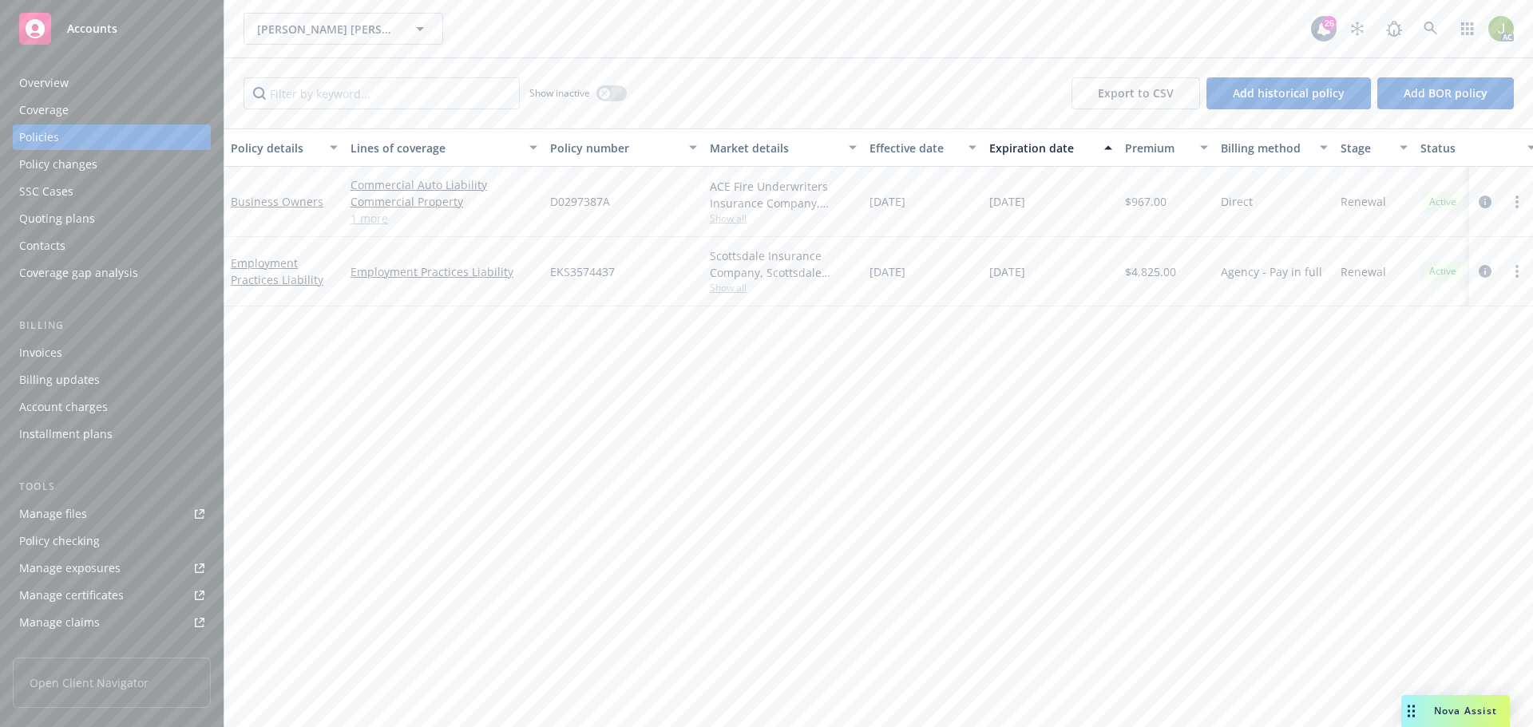
click at [105, 362] on div "Invoices" at bounding box center [111, 353] width 185 height 26
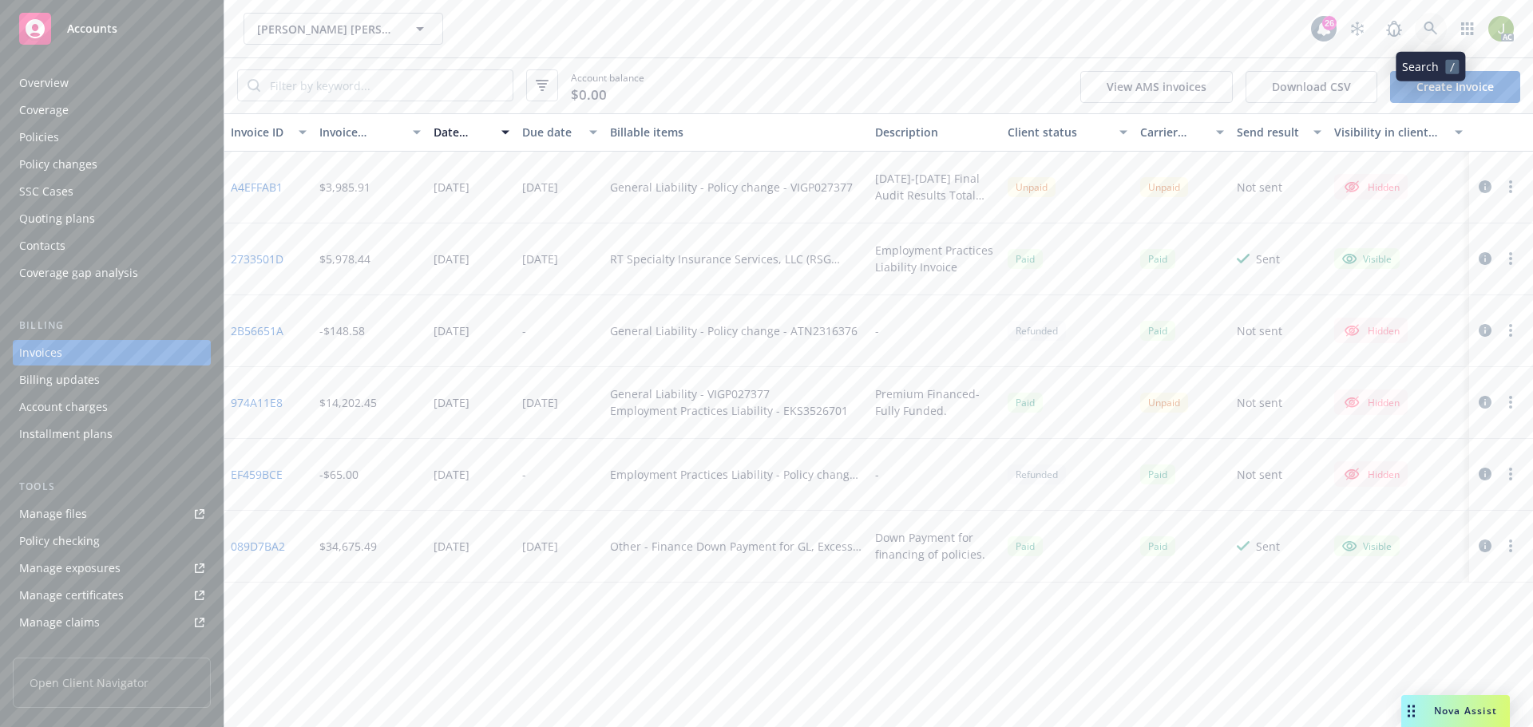
click at [1440, 29] on link at bounding box center [1430, 29] width 32 height 32
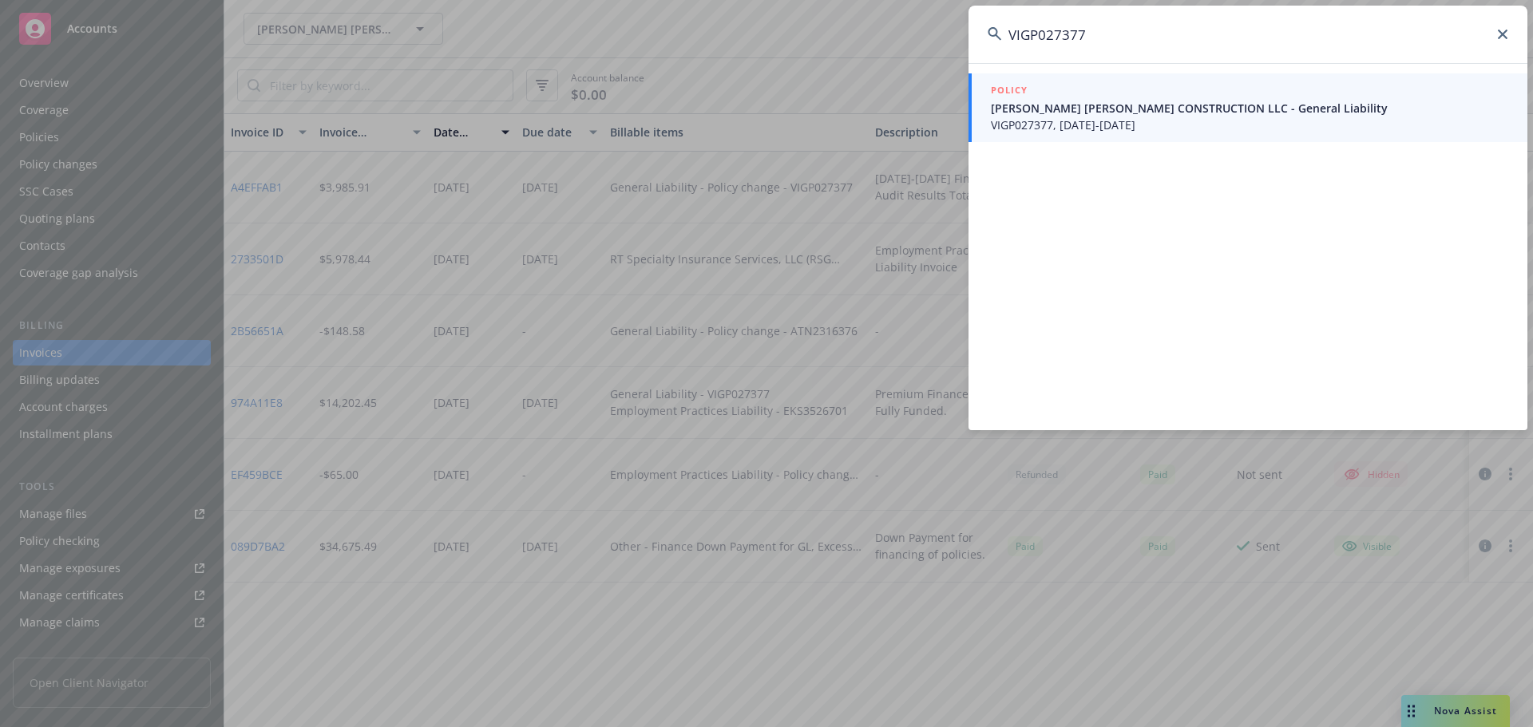
type input "VIGP027377"
click at [1219, 122] on span "VIGP027377, [DATE]-[DATE]" at bounding box center [1249, 125] width 517 height 17
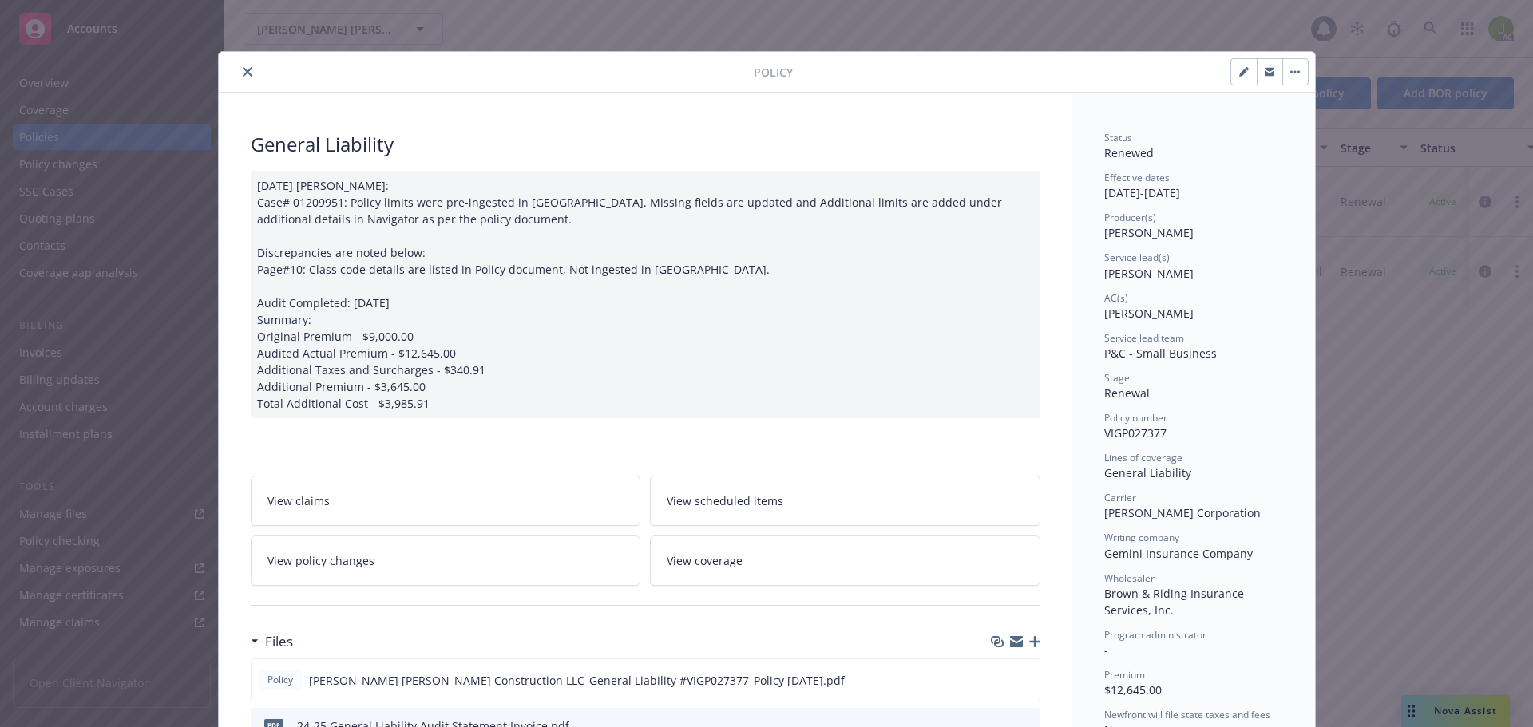
scroll to position [48, 0]
